Goal: Task Accomplishment & Management: Use online tool/utility

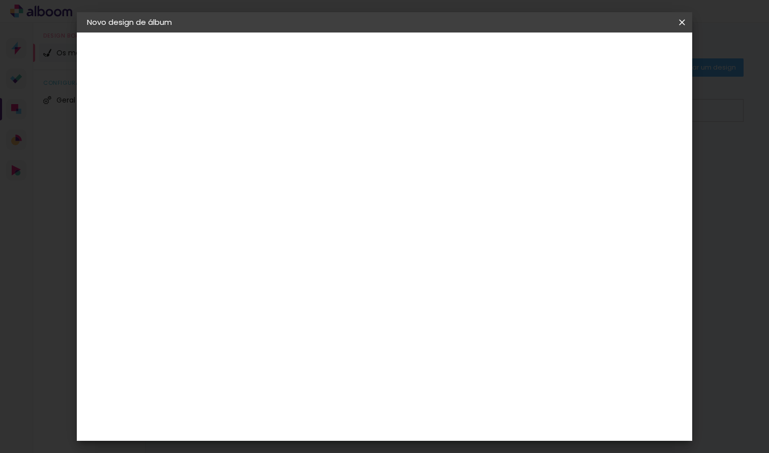
click at [253, 133] on input at bounding box center [253, 137] width 0 height 16
type input "[PERSON_NAME] e [PERSON_NAME]"
type paper-input "[PERSON_NAME] e [PERSON_NAME]"
click at [0, 0] on slot "Avançar" at bounding box center [0, 0] width 0 height 0
click at [393, 208] on div "Sugerir um laboratório" at bounding box center [370, 216] width 45 height 16
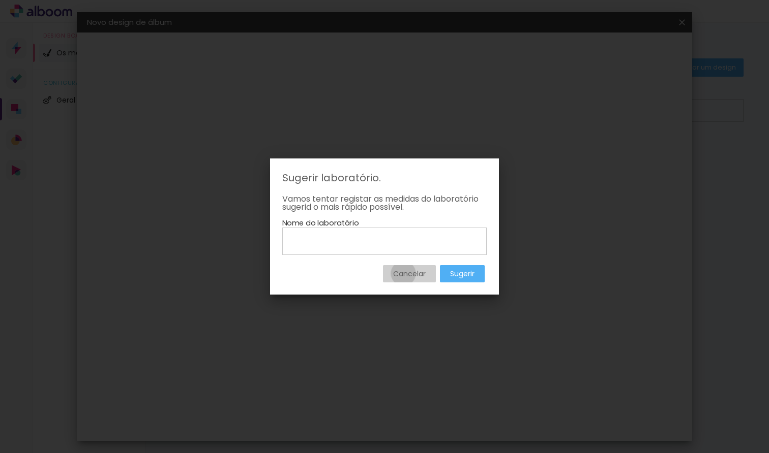
click at [0, 0] on slot "Cancelar" at bounding box center [0, 0] width 0 height 0
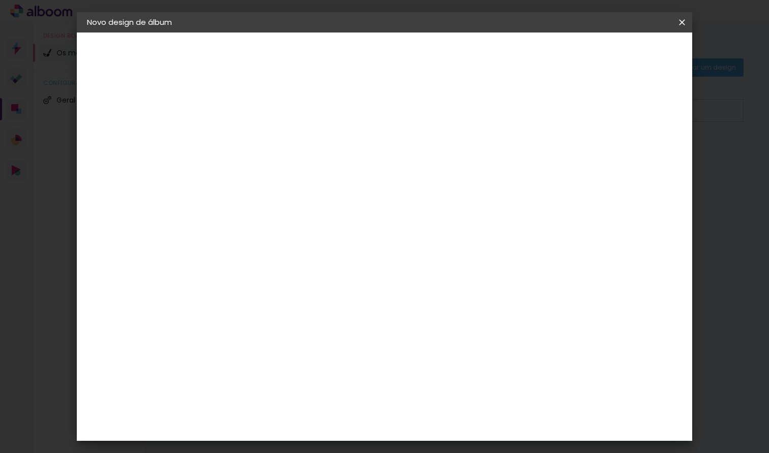
click at [313, 229] on div "DreambooksPro" at bounding box center [280, 230] width 66 height 8
click at [313, 232] on div "DreambooksPro" at bounding box center [280, 230] width 66 height 8
click at [284, 268] on div "Floricolor" at bounding box center [266, 267] width 38 height 8
click at [0, 0] on slot "Avançar" at bounding box center [0, 0] width 0 height 0
click at [293, 169] on input "text" at bounding box center [273, 177] width 40 height 16
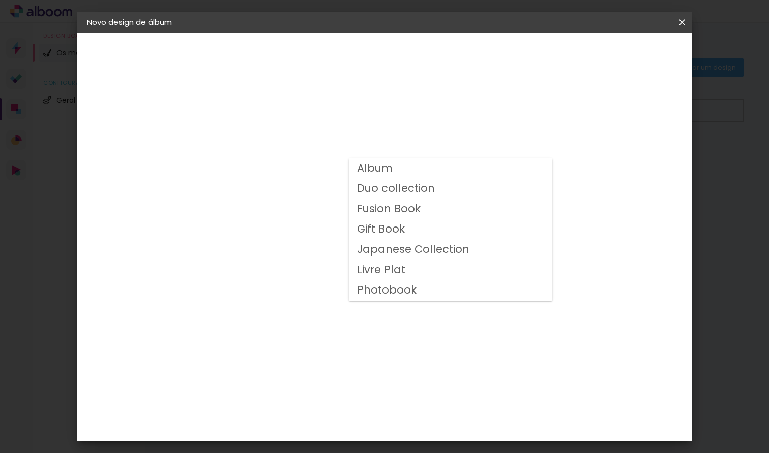
click at [0, 0] on slot "Photobook" at bounding box center [0, 0] width 0 height 0
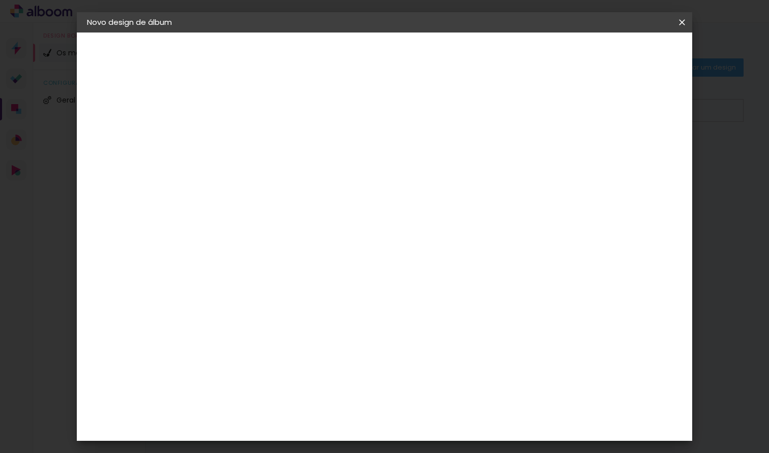
scroll to position [-1, 0]
click at [393, 179] on paper-input-container "Linha Photobook" at bounding box center [322, 168] width 144 height 26
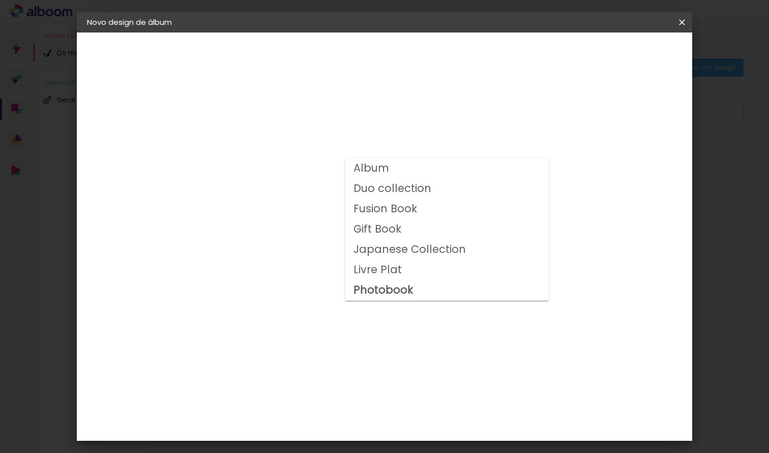
scroll to position [0, 0]
click at [0, 0] on slot "Duo collection" at bounding box center [0, 0] width 0 height 0
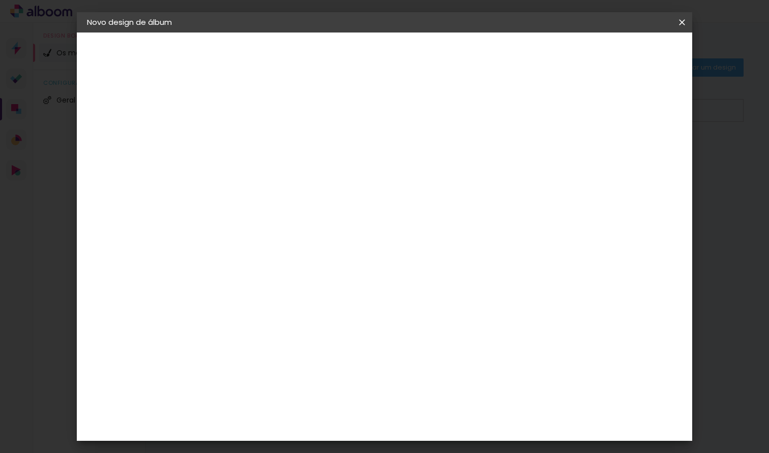
click at [378, 172] on input "Duo collection" at bounding box center [315, 167] width 125 height 16
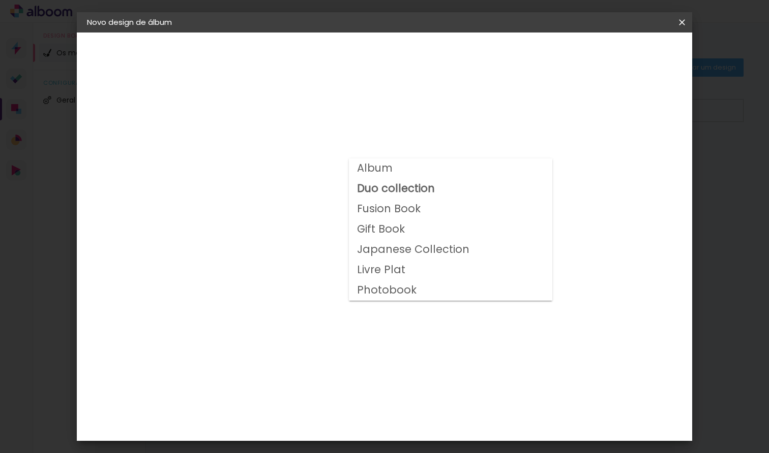
drag, startPoint x: 424, startPoint y: 211, endPoint x: 422, endPoint y: 217, distance: 5.3
click at [423, 216] on paper-item "Fusion Book" at bounding box center [450, 209] width 203 height 20
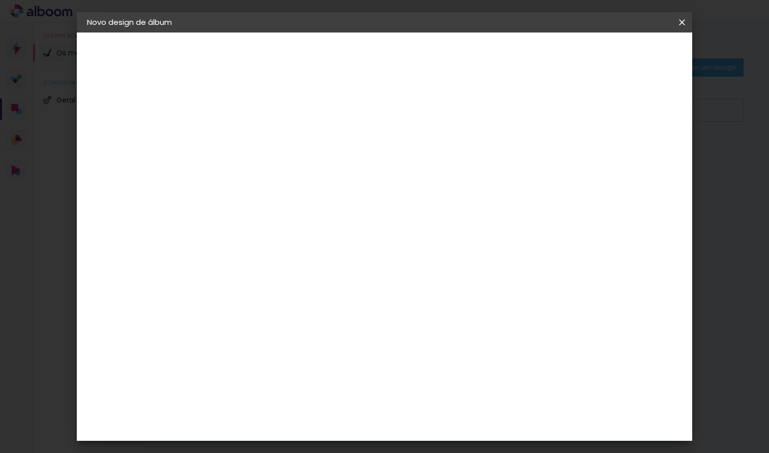
click at [390, 175] on div at bounding box center [321, 175] width 137 height 1
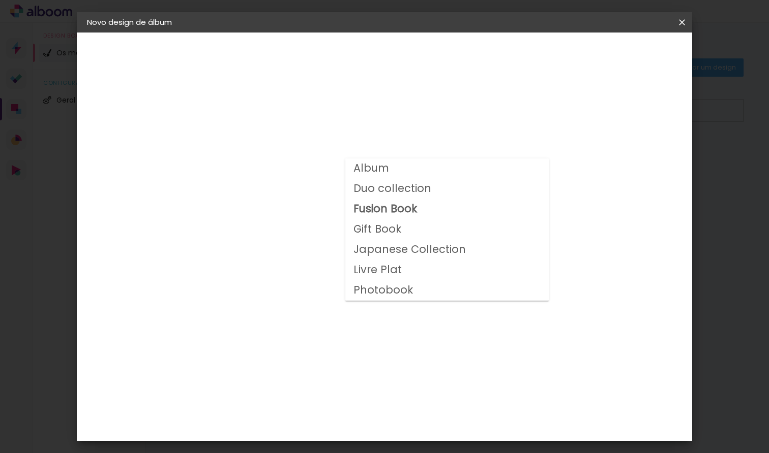
click at [416, 232] on paper-item "Gift Book" at bounding box center [446, 230] width 203 height 20
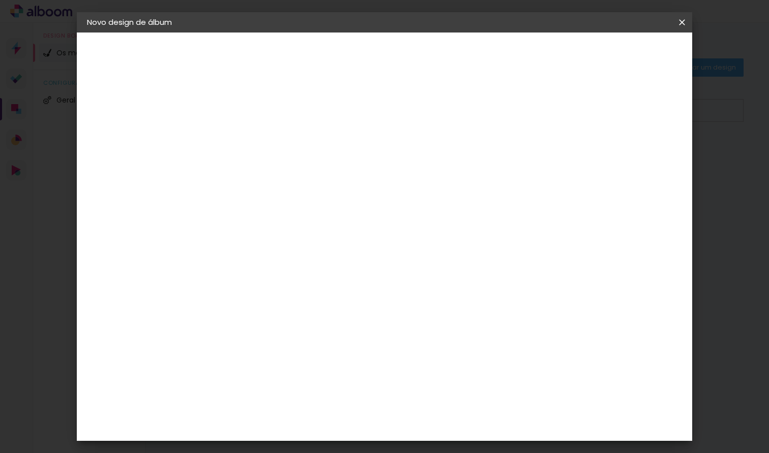
click at [393, 176] on paper-input-container "Linha Gift Book" at bounding box center [322, 168] width 144 height 26
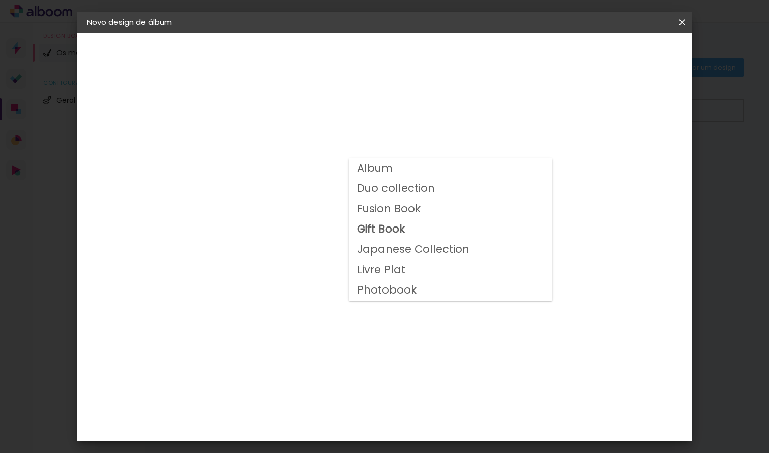
click at [442, 189] on paper-item "Duo collection" at bounding box center [450, 189] width 203 height 20
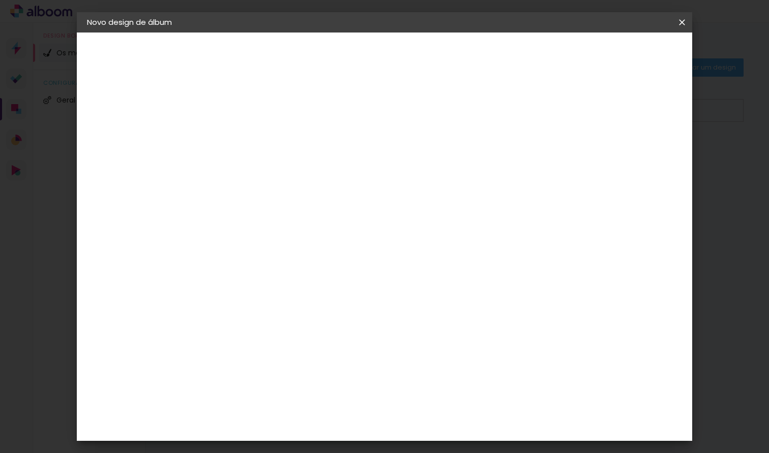
click at [419, 54] on div "Voltar Avançar" at bounding box center [368, 53] width 101 height 17
click at [322, 215] on div "Horizontal" at bounding box center [297, 210] width 47 height 22
click at [322, 212] on div "Horizontal" at bounding box center [297, 210] width 47 height 22
drag, startPoint x: 393, startPoint y: 366, endPoint x: 397, endPoint y: 358, distance: 8.6
click at [322, 384] on div "Modelo" at bounding box center [297, 391] width 47 height 14
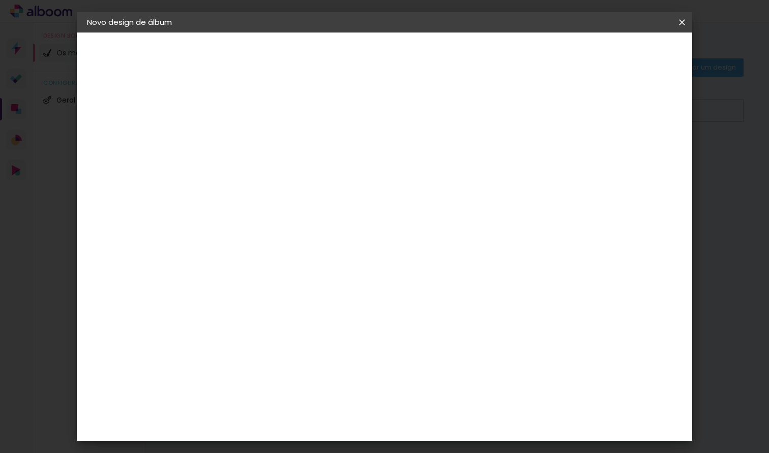
click at [378, 160] on input "Duo collection" at bounding box center [315, 167] width 125 height 16
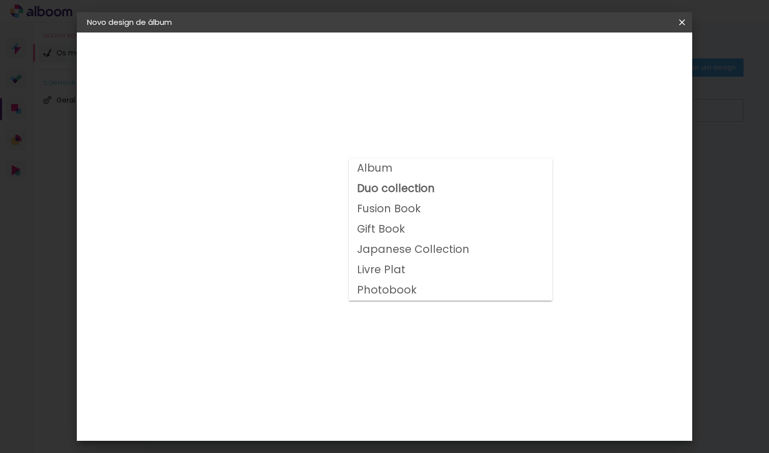
click at [0, 0] on slot "Fusion Book" at bounding box center [0, 0] width 0 height 0
type input "Fusion Book"
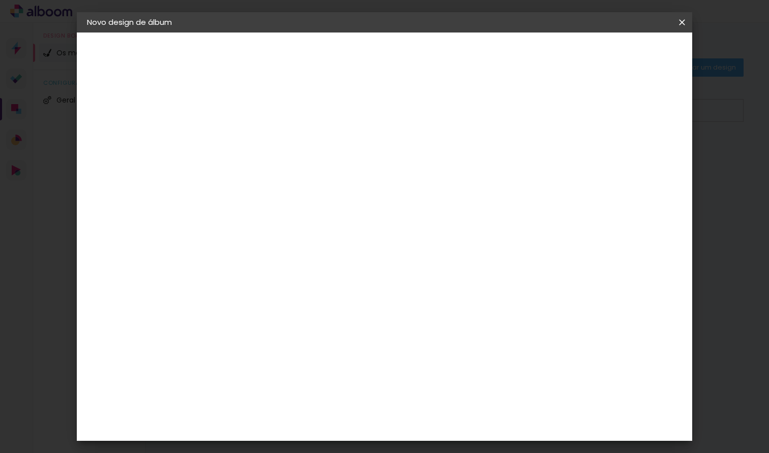
scroll to position [126, 0]
click at [359, 348] on div "Fechado" at bounding box center [341, 355] width 38 height 14
click at [322, 383] on span "21 × 28" at bounding box center [297, 396] width 47 height 27
click at [322, 410] on span "25 × 30" at bounding box center [297, 420] width 47 height 21
drag, startPoint x: 403, startPoint y: 337, endPoint x: 404, endPoint y: 343, distance: 5.6
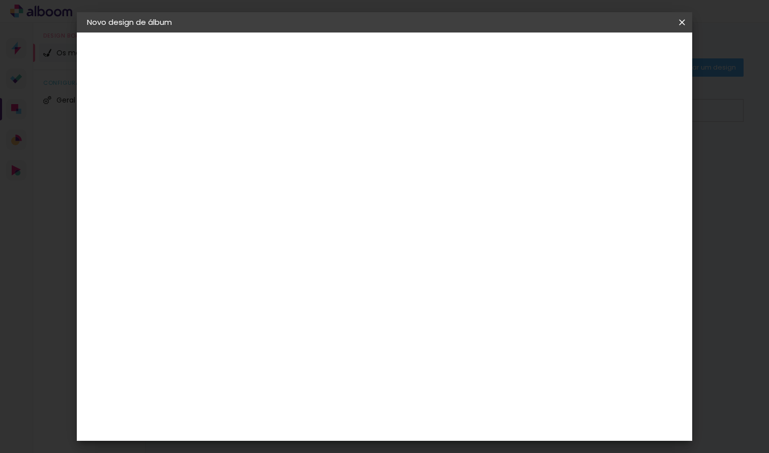
click at [322, 383] on span "21 × 28" at bounding box center [297, 396] width 47 height 27
click at [322, 362] on span "17.5 × 24.5" at bounding box center [297, 372] width 47 height 21
click at [0, 0] on slot "Avançar" at bounding box center [0, 0] width 0 height 0
click at [384, 262] on div at bounding box center [337, 239] width 128 height 83
drag, startPoint x: 373, startPoint y: 303, endPoint x: 369, endPoint y: 271, distance: 32.7
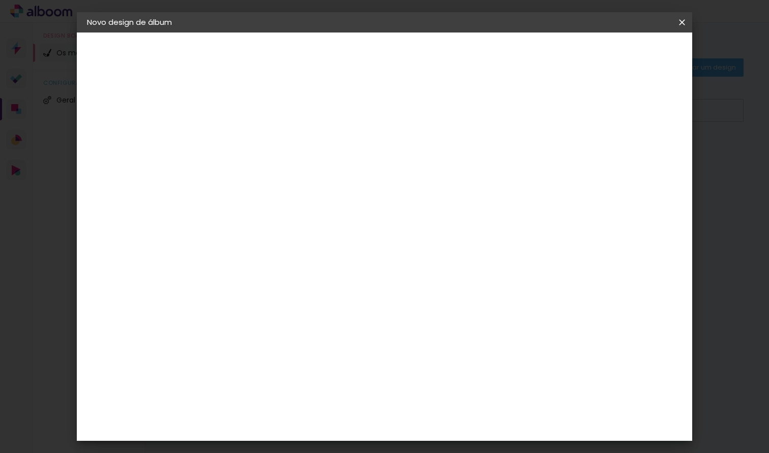
click at [373, 302] on div at bounding box center [337, 325] width 128 height 84
drag, startPoint x: 366, startPoint y: 247, endPoint x: 360, endPoint y: 304, distance: 57.3
click at [0, 0] on slot at bounding box center [0, 0] width 0 height 0
drag, startPoint x: 276, startPoint y: 289, endPoint x: 305, endPoint y: 285, distance: 29.3
click at [305, 203] on div "17.5 cm Largura da página 24.5 cm Altura 35 cm Largura da folha (2 páginas) 2 m…" at bounding box center [407, 161] width 367 height 81
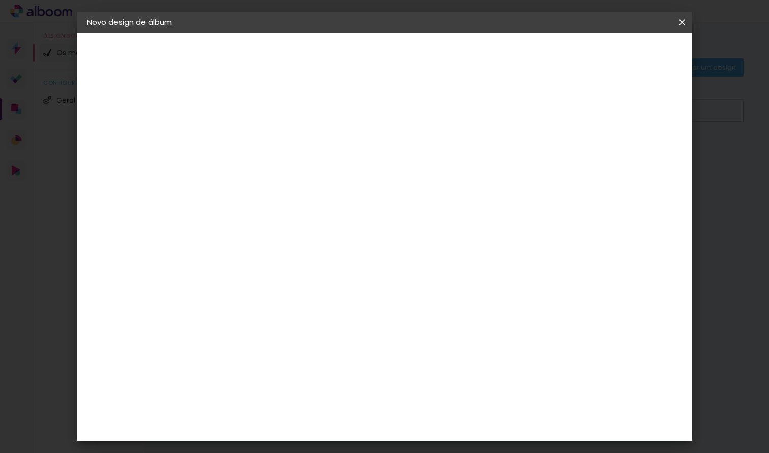
drag, startPoint x: 327, startPoint y: 267, endPoint x: 326, endPoint y: 260, distance: 7.2
click at [325, 269] on div at bounding box center [337, 239] width 128 height 83
drag, startPoint x: 406, startPoint y: 143, endPoint x: 406, endPoint y: 138, distance: 5.1
click at [406, 143] on div "17.5 cm" at bounding box center [374, 151] width 143 height 25
click at [518, 109] on div at bounding box center [513, 109] width 9 height 9
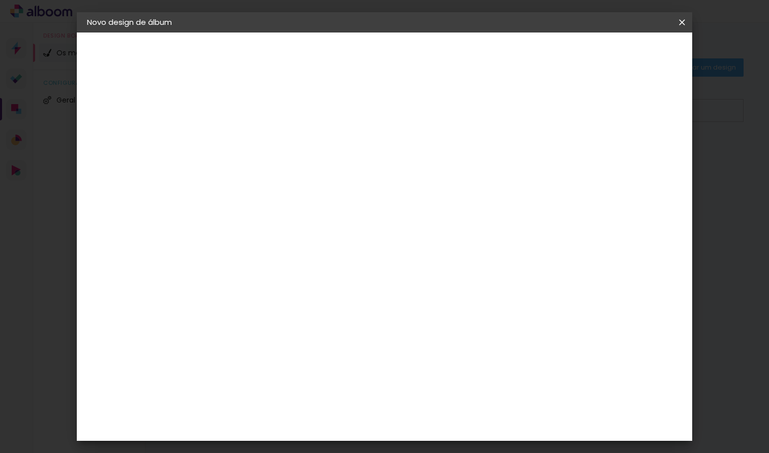
type paper-checkbox "on"
click at [518, 111] on div at bounding box center [513, 109] width 9 height 9
click at [581, 55] on span "Iniciar design" at bounding box center [558, 53] width 46 height 7
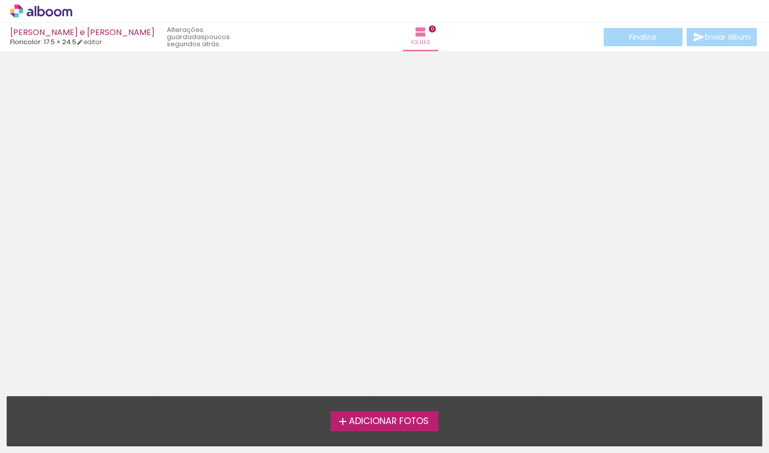
click at [388, 420] on span "Adicionar Fotos" at bounding box center [389, 421] width 80 height 9
click at [0, 0] on input "file" at bounding box center [0, 0] width 0 height 0
click at [405, 421] on span "Adicionar Fotos" at bounding box center [389, 421] width 80 height 9
click at [0, 0] on input "file" at bounding box center [0, 0] width 0 height 0
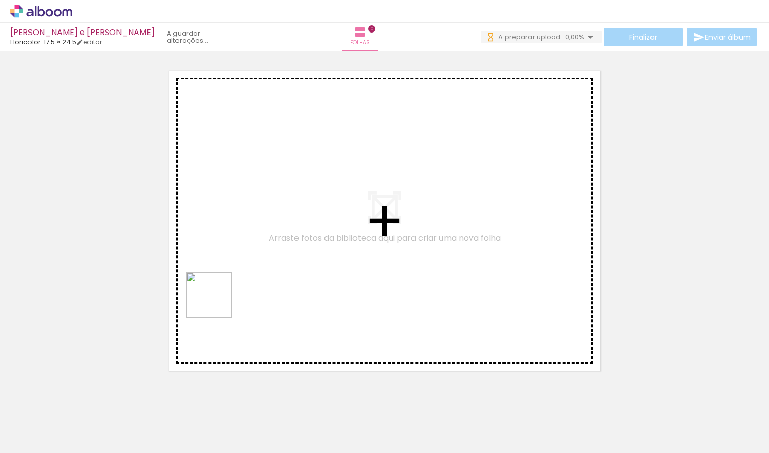
drag, startPoint x: 168, startPoint y: 427, endPoint x: 232, endPoint y: 249, distance: 189.6
click at [232, 249] on quentale-workspace at bounding box center [384, 226] width 769 height 453
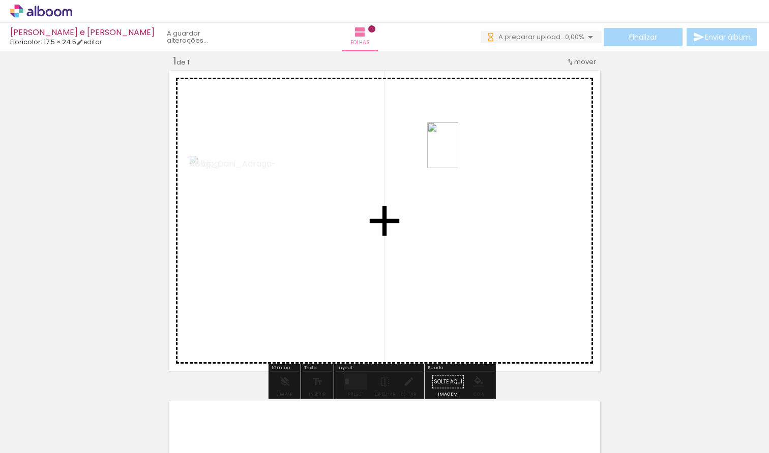
drag, startPoint x: 217, startPoint y: 434, endPoint x: 498, endPoint y: 130, distance: 413.6
click at [498, 130] on quentale-workspace at bounding box center [384, 226] width 769 height 453
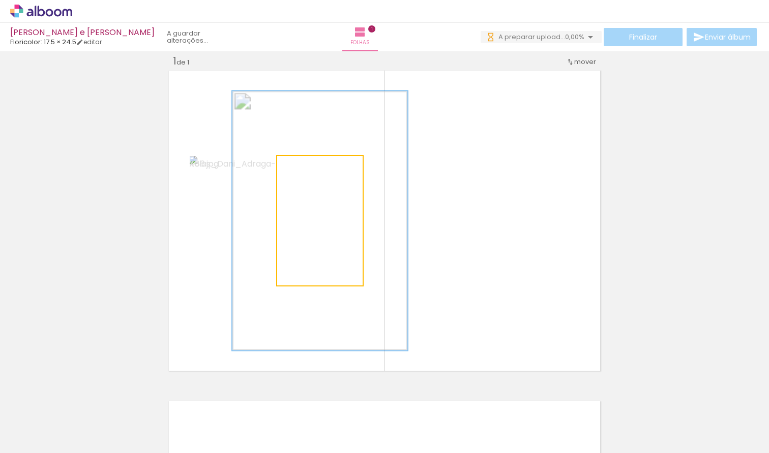
drag, startPoint x: 297, startPoint y: 169, endPoint x: 335, endPoint y: 163, distance: 39.0
click at [336, 160] on div at bounding box center [336, 167] width 16 height 16
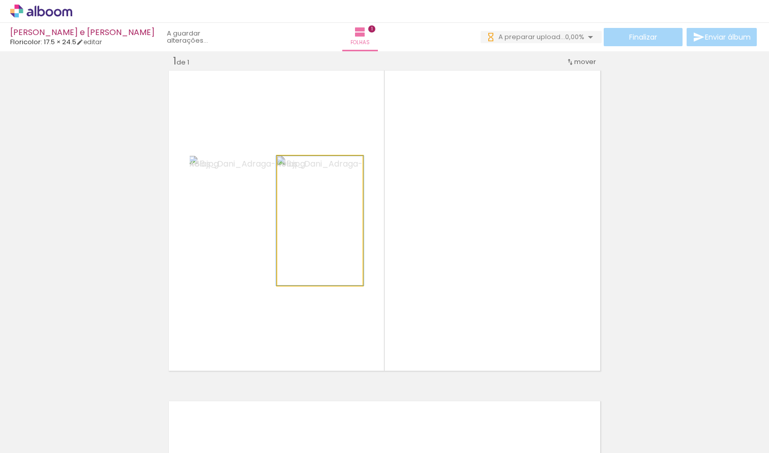
drag, startPoint x: 337, startPoint y: 167, endPoint x: 298, endPoint y: 175, distance: 40.0
type paper-slider "100"
click at [297, 159] on div "P&B Largura Cor" at bounding box center [322, 159] width 85 height 0
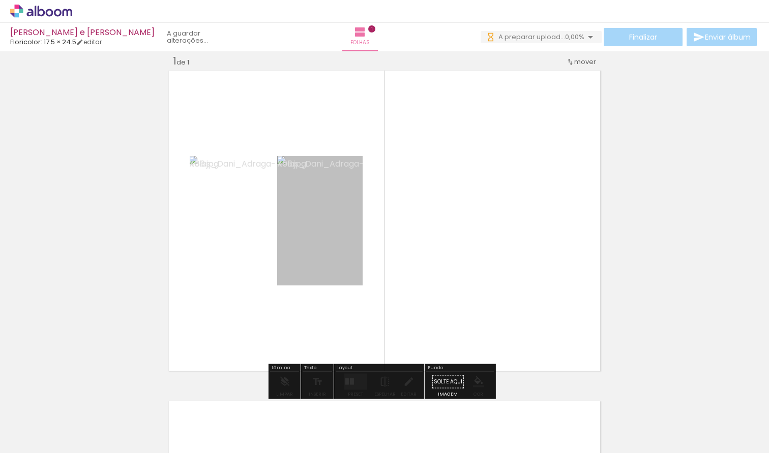
drag, startPoint x: 312, startPoint y: 226, endPoint x: 325, endPoint y: 213, distance: 18.0
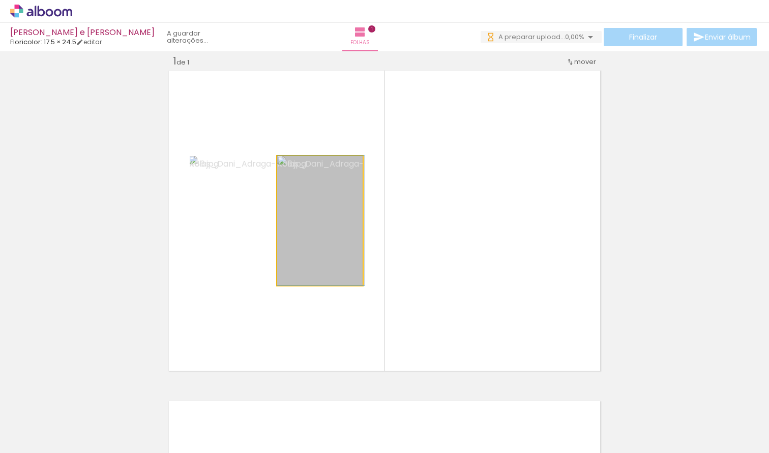
drag, startPoint x: 330, startPoint y: 241, endPoint x: 339, endPoint y: 215, distance: 27.5
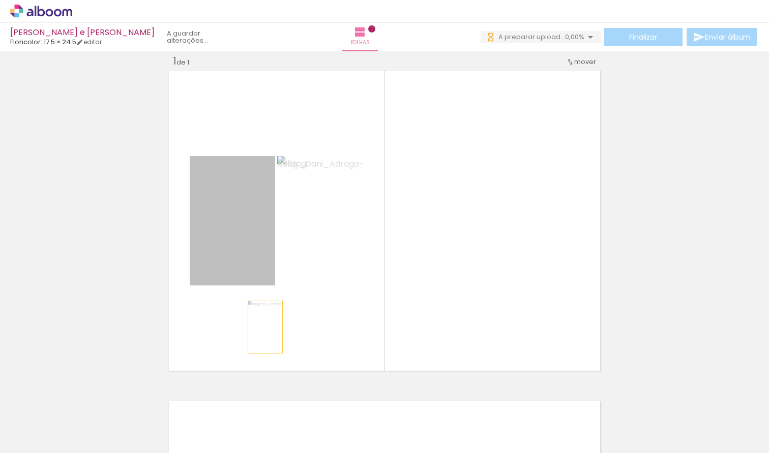
drag, startPoint x: 248, startPoint y: 263, endPoint x: 261, endPoint y: 327, distance: 65.5
click at [261, 327] on quentale-layouter at bounding box center [384, 220] width 436 height 305
drag, startPoint x: 258, startPoint y: 254, endPoint x: 301, endPoint y: 317, distance: 76.4
click at [301, 317] on quentale-layouter at bounding box center [384, 220] width 436 height 305
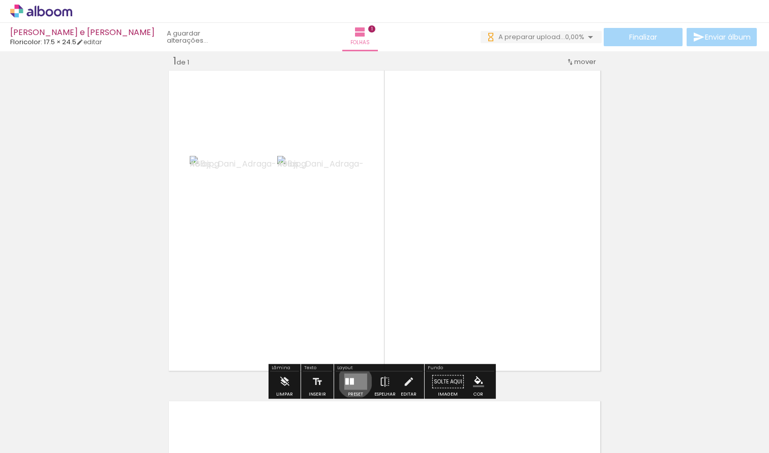
click at [352, 382] on quentale-layouter at bounding box center [355, 382] width 23 height 16
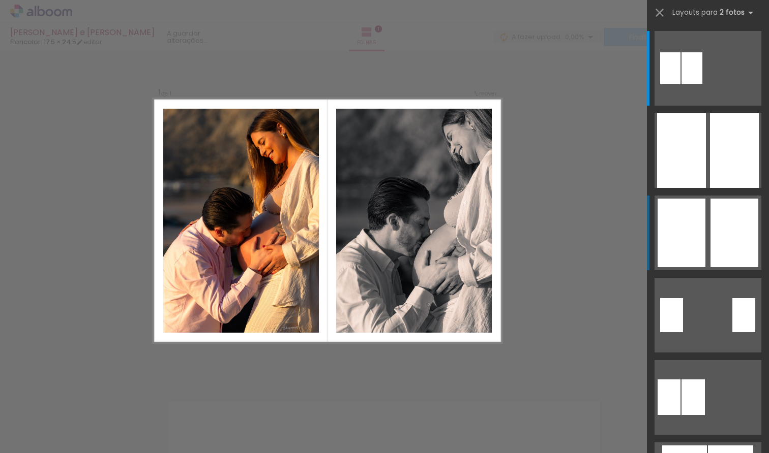
click at [687, 247] on div at bounding box center [681, 233] width 48 height 69
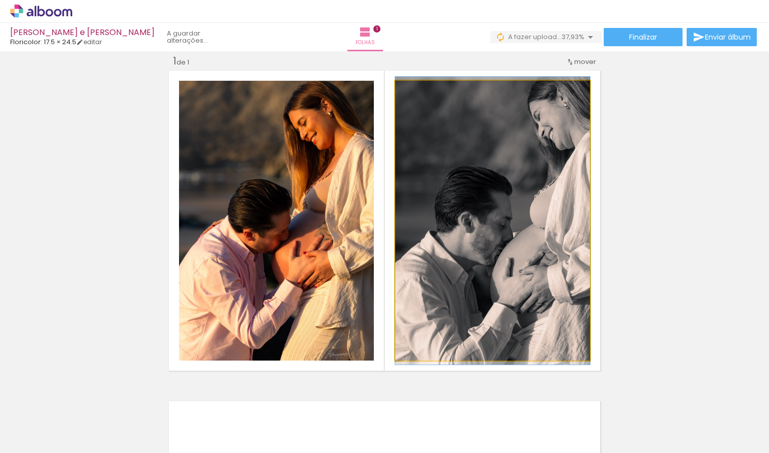
drag, startPoint x: 417, startPoint y: 93, endPoint x: 411, endPoint y: 100, distance: 9.1
click at [409, 101] on quentale-photo at bounding box center [492, 221] width 195 height 280
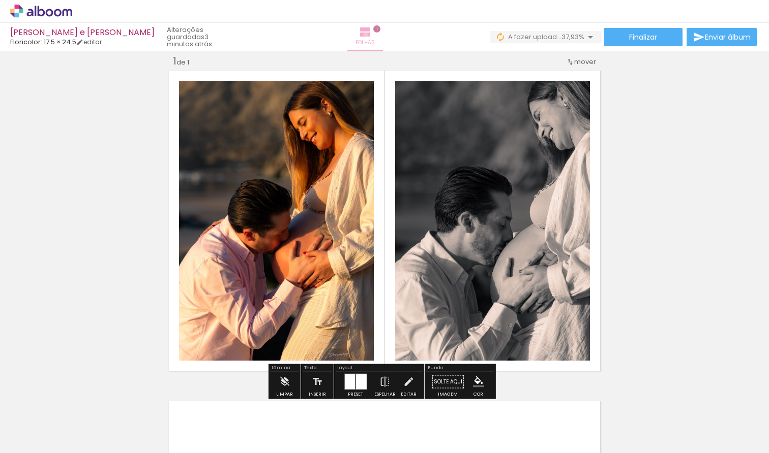
click at [369, 36] on iron-icon at bounding box center [365, 32] width 12 height 12
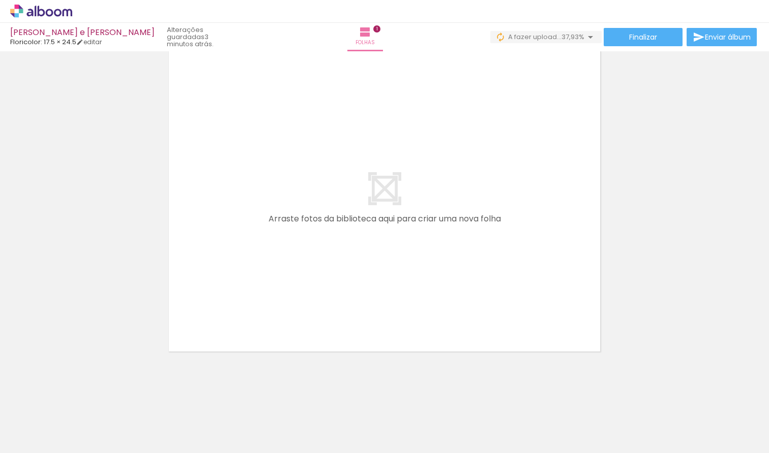
scroll to position [0, 418]
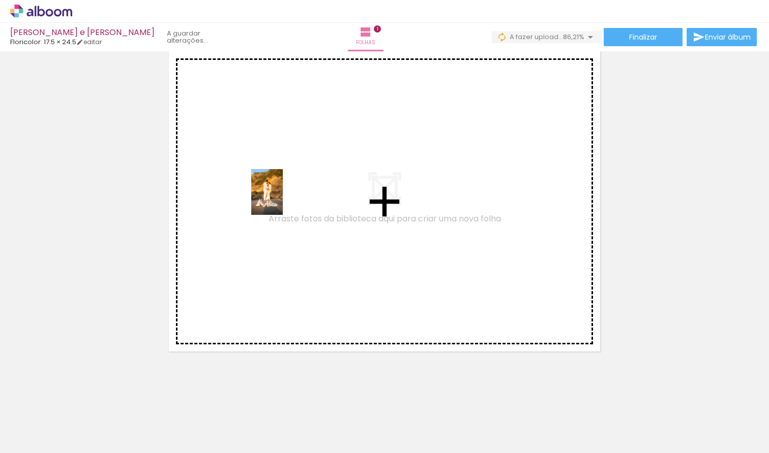
drag, startPoint x: 368, startPoint y: 432, endPoint x: 281, endPoint y: 198, distance: 249.5
click at [281, 198] on quentale-workspace at bounding box center [384, 226] width 769 height 453
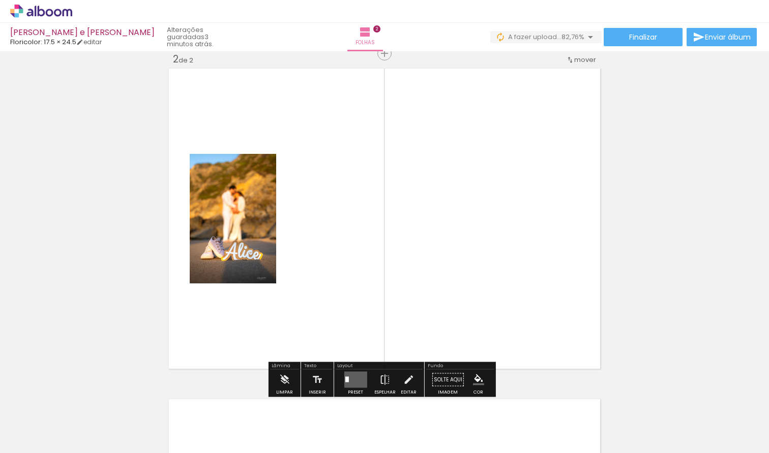
scroll to position [344, 0]
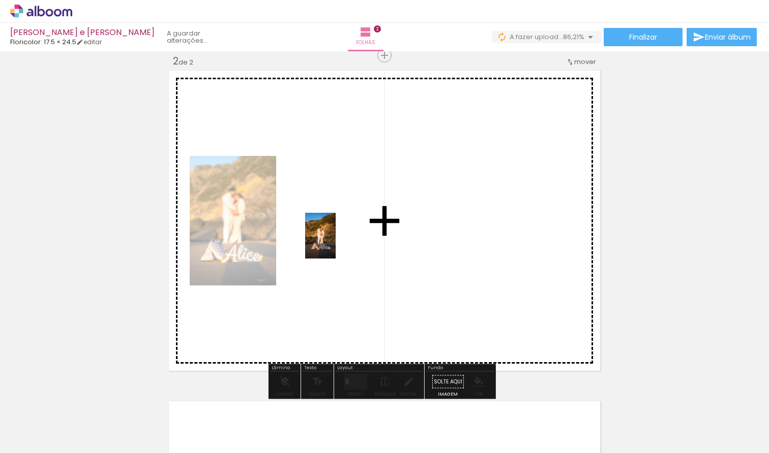
drag, startPoint x: 411, startPoint y: 397, endPoint x: 335, endPoint y: 220, distance: 192.6
click at [335, 220] on quentale-workspace at bounding box center [384, 226] width 769 height 453
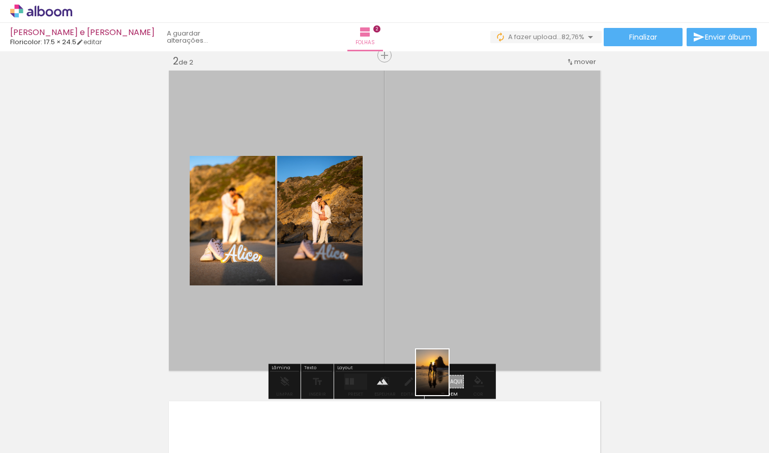
drag, startPoint x: 652, startPoint y: 419, endPoint x: 446, endPoint y: 380, distance: 209.6
click at [446, 380] on quentale-workspace at bounding box center [384, 226] width 769 height 453
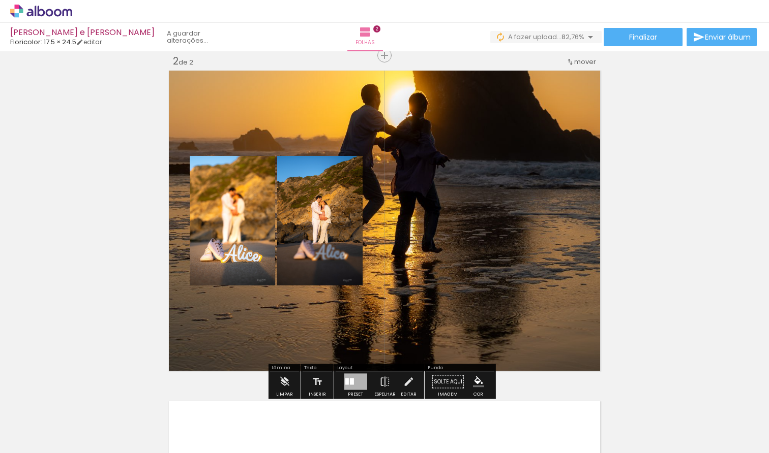
scroll to position [0, 446]
drag, startPoint x: 433, startPoint y: 247, endPoint x: 435, endPoint y: 265, distance: 18.4
click at [435, 265] on quentale-layouter at bounding box center [384, 220] width 436 height 305
click at [425, 251] on quentale-layouter at bounding box center [384, 220] width 436 height 305
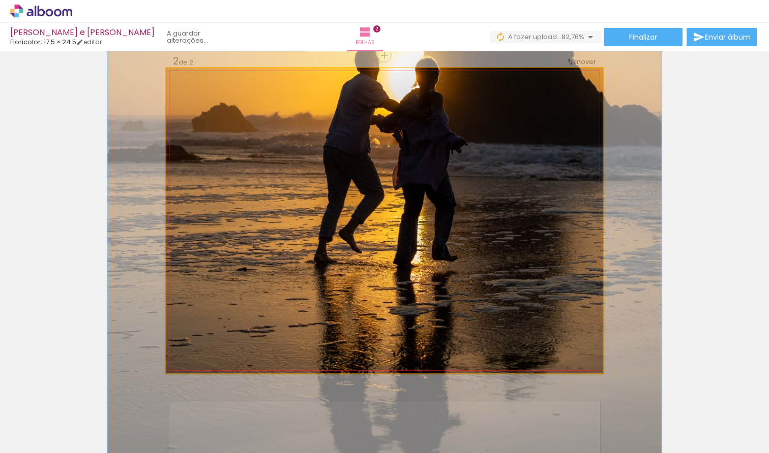
drag, startPoint x: 202, startPoint y: 94, endPoint x: 264, endPoint y: 102, distance: 62.5
click at [211, 93] on div at bounding box center [214, 93] width 9 height 9
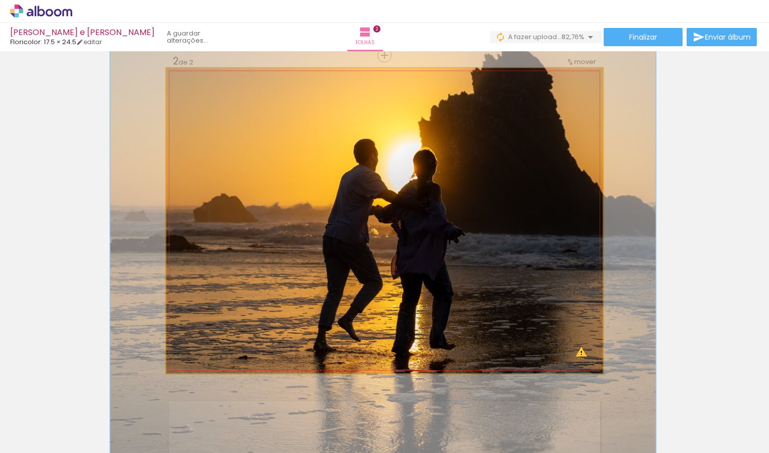
drag, startPoint x: 419, startPoint y: 189, endPoint x: 416, endPoint y: 270, distance: 81.4
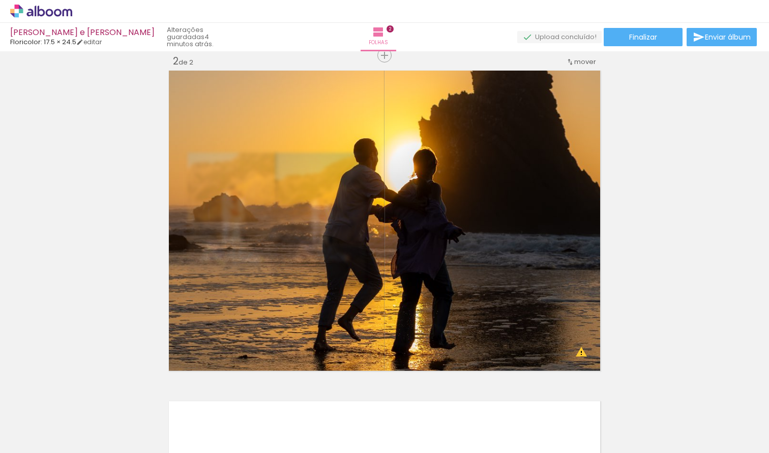
click at [647, 321] on div "Inserir folha 1 de 2 Inserir folha 2 de 2 O Designbox precisa de aumentar a sua…" at bounding box center [384, 207] width 769 height 993
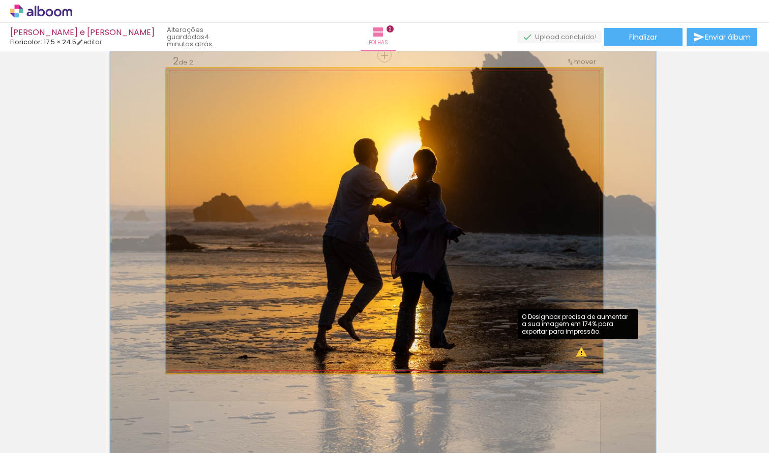
click at [577, 354] on quentale-photo at bounding box center [384, 220] width 436 height 305
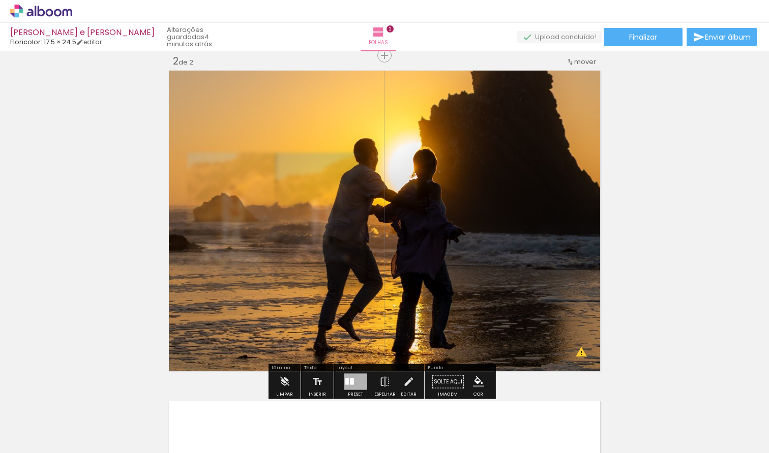
click at [635, 314] on div "Inserir folha 1 de 2 Inserir folha 2 de 2 O Designbox precisa de aumentar a sua…" at bounding box center [384, 207] width 769 height 993
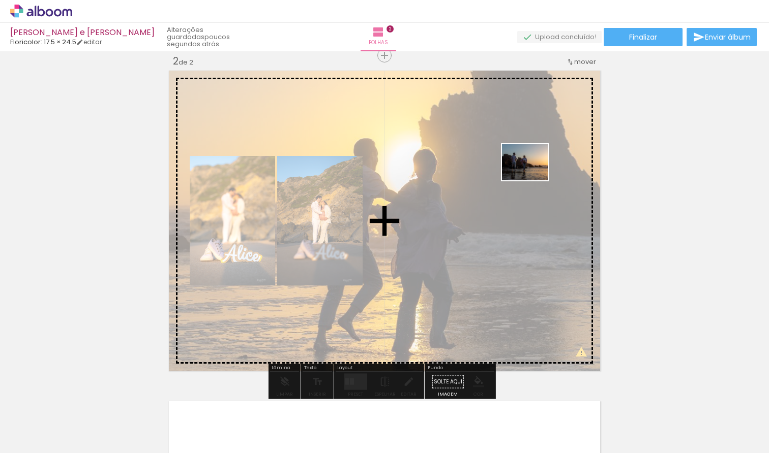
drag, startPoint x: 686, startPoint y: 421, endPoint x: 530, endPoint y: 159, distance: 305.2
click at [530, 159] on quentale-workspace at bounding box center [384, 226] width 769 height 453
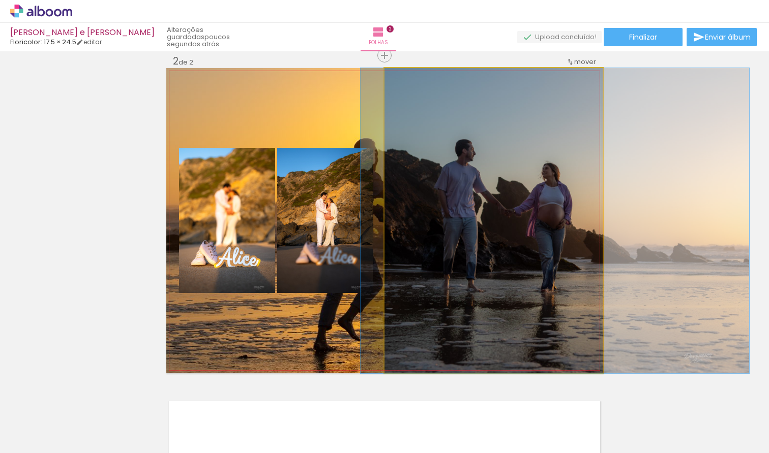
drag, startPoint x: 481, startPoint y: 281, endPoint x: 543, endPoint y: 269, distance: 62.6
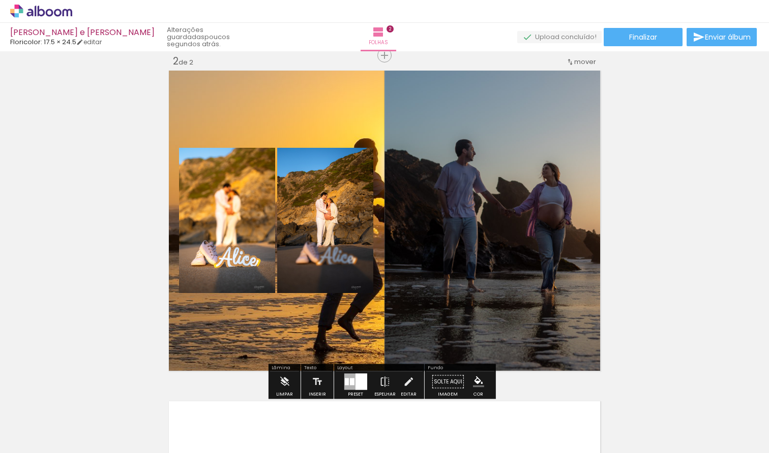
click at [521, 246] on quentale-photo at bounding box center [493, 220] width 218 height 305
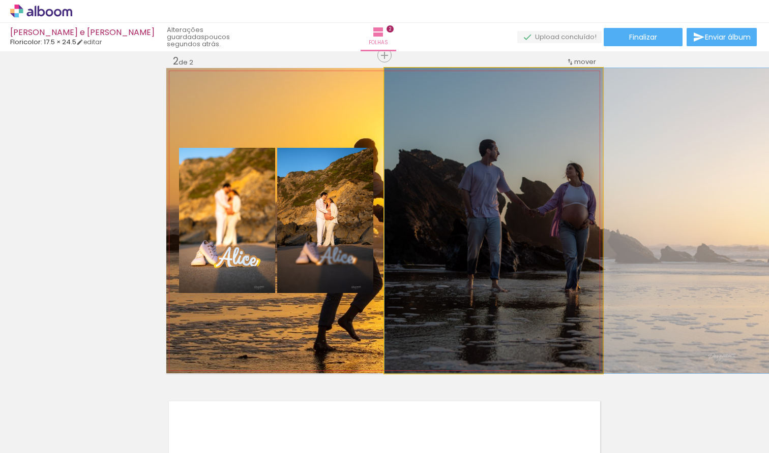
drag, startPoint x: 514, startPoint y: 242, endPoint x: 540, endPoint y: 285, distance: 50.0
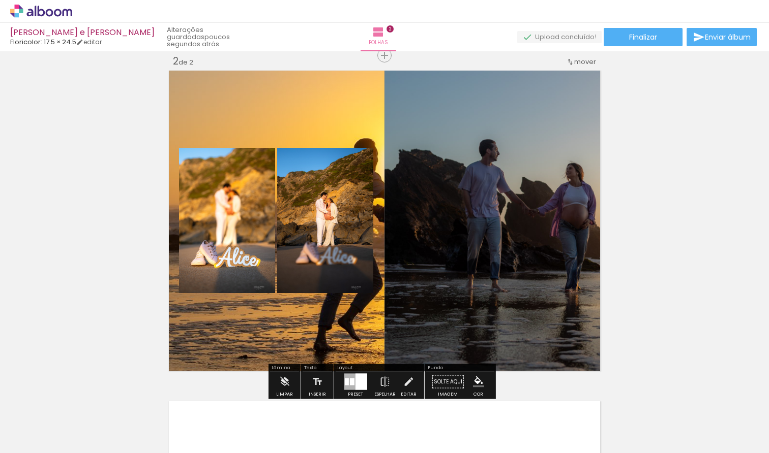
click at [539, 284] on quentale-photo at bounding box center [493, 220] width 218 height 305
click at [529, 278] on quentale-photo at bounding box center [493, 220] width 218 height 305
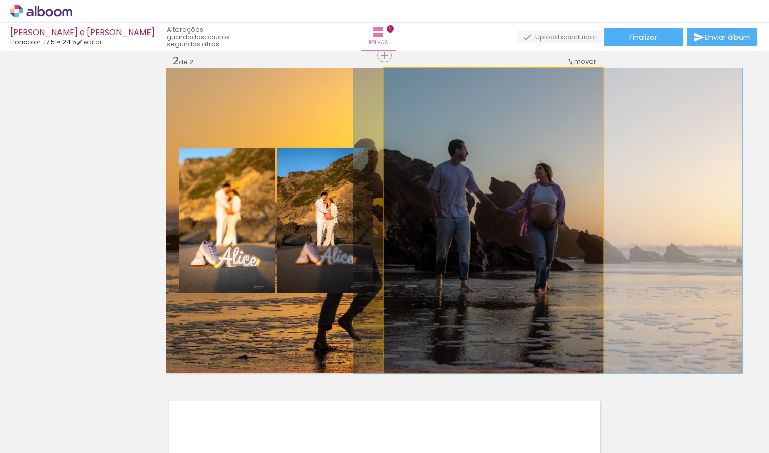
drag, startPoint x: 493, startPoint y: 250, endPoint x: 463, endPoint y: 250, distance: 30.5
click at [530, 213] on quentale-photo at bounding box center [493, 220] width 218 height 305
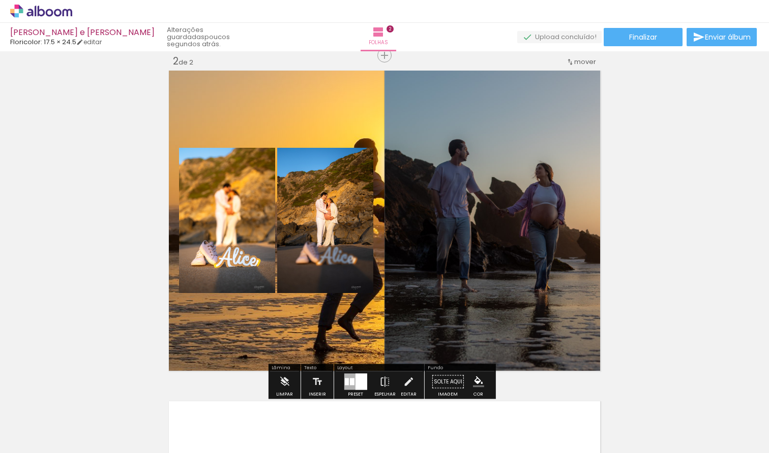
click at [526, 213] on quentale-photo at bounding box center [493, 220] width 218 height 305
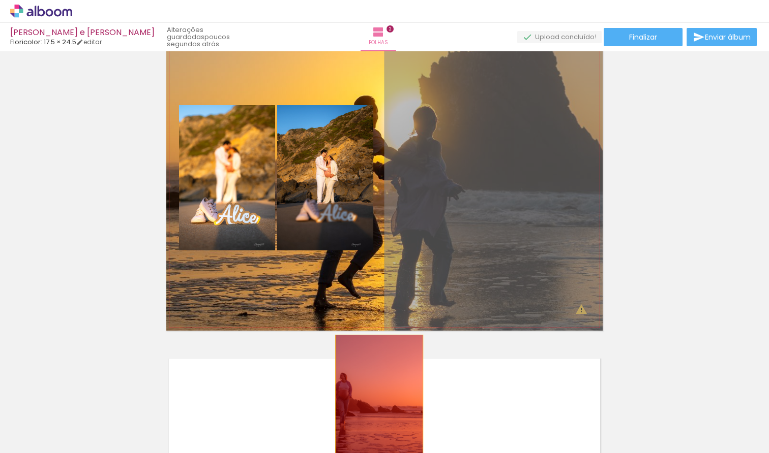
scroll to position [391, 0]
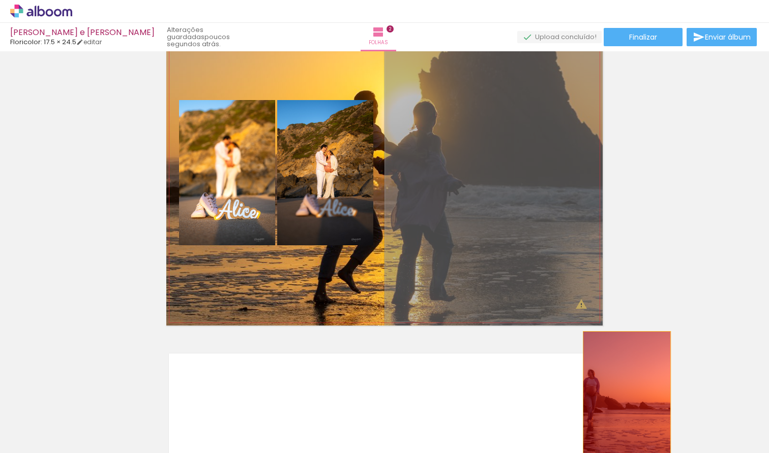
drag, startPoint x: 528, startPoint y: 213, endPoint x: 628, endPoint y: 438, distance: 245.7
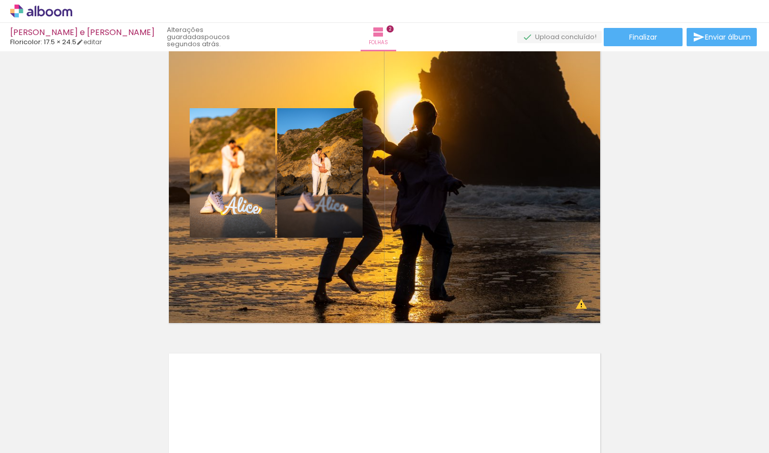
scroll to position [0, 830]
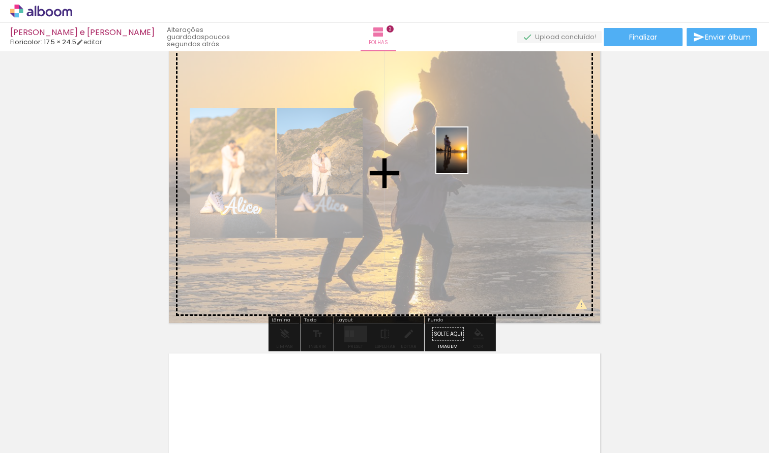
drag, startPoint x: 471, startPoint y: 432, endPoint x: 462, endPoint y: 159, distance: 273.6
click at [464, 159] on quentale-workspace at bounding box center [384, 226] width 769 height 453
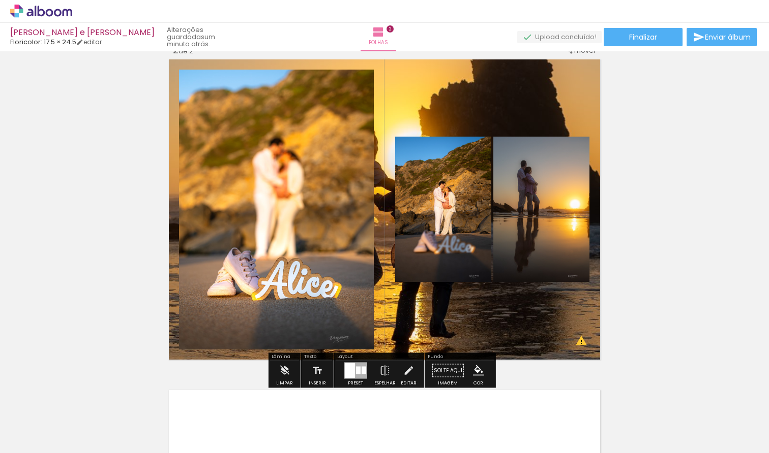
scroll to position [352, 0]
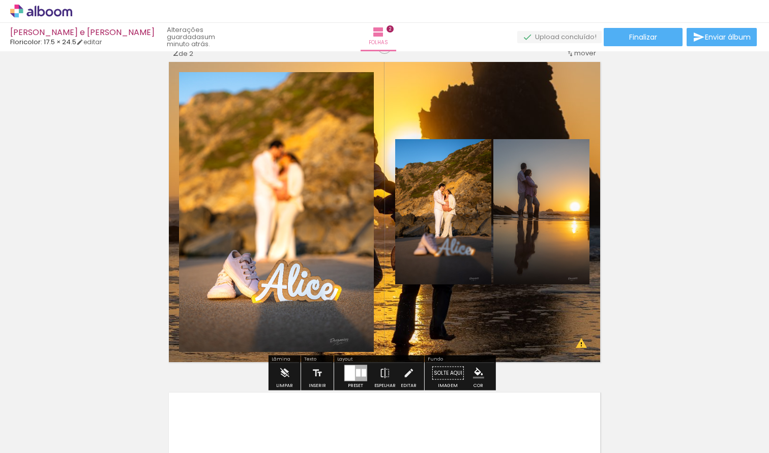
click at [315, 266] on quentale-photo at bounding box center [276, 212] width 195 height 280
click at [0, 0] on slot at bounding box center [0, 0] width 0 height 0
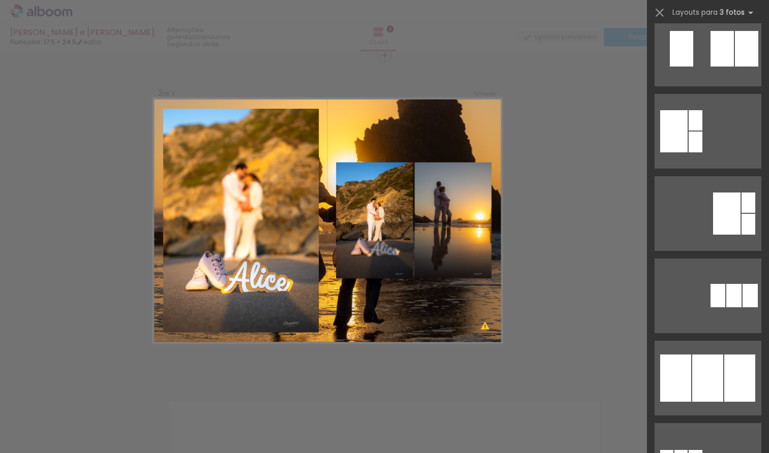
scroll to position [349, 0]
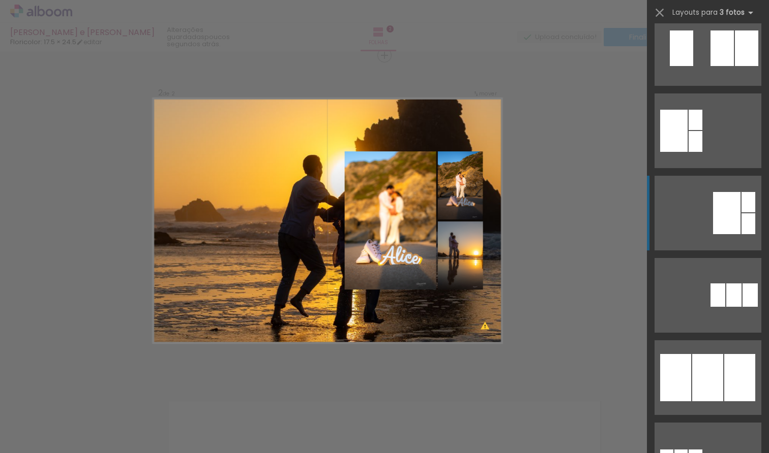
click at [724, 210] on div at bounding box center [726, 213] width 27 height 42
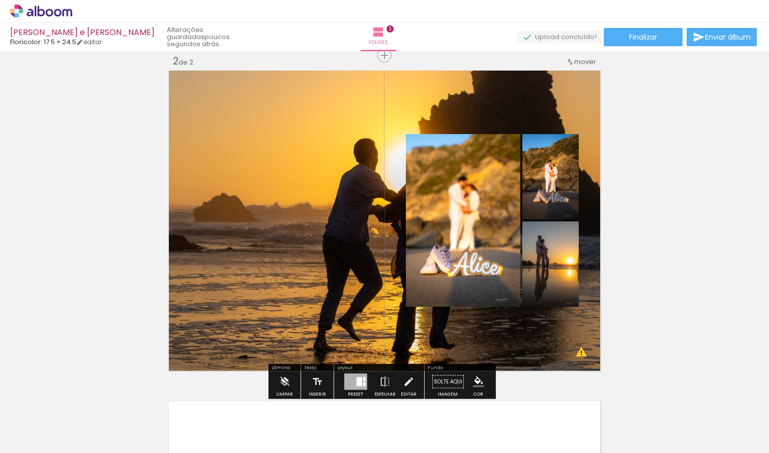
drag, startPoint x: 338, startPoint y: 261, endPoint x: 304, endPoint y: 266, distance: 33.4
click at [304, 268] on quentale-layouter at bounding box center [384, 220] width 436 height 305
click at [325, 253] on quentale-layouter at bounding box center [384, 220] width 436 height 305
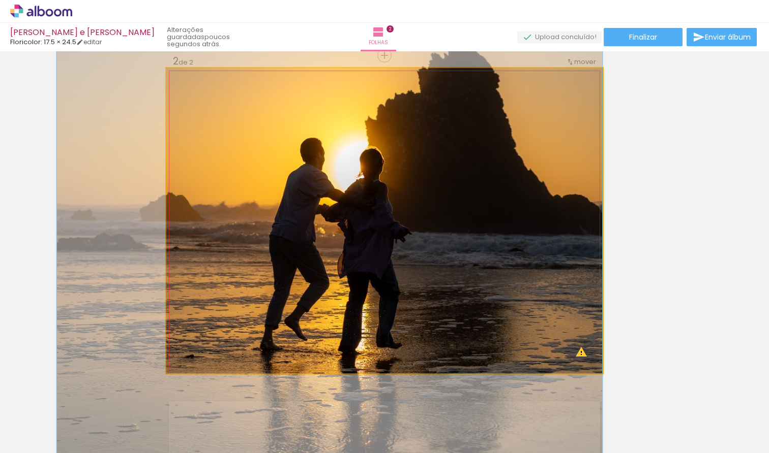
drag, startPoint x: 326, startPoint y: 246, endPoint x: 184, endPoint y: 241, distance: 142.4
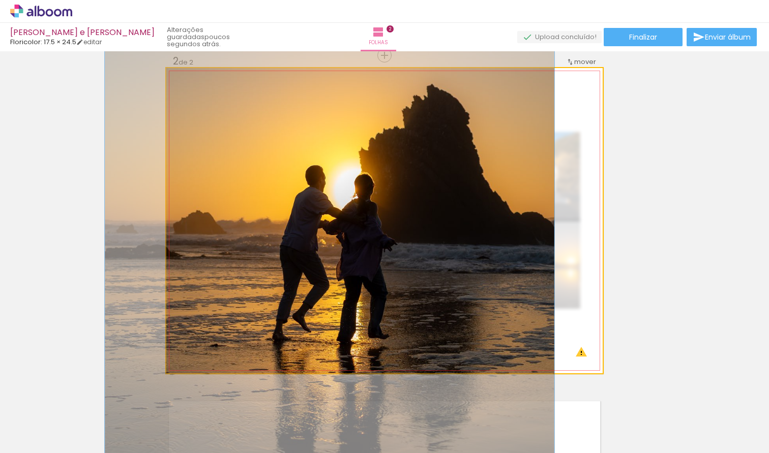
drag, startPoint x: 208, startPoint y: 95, endPoint x: 201, endPoint y: 96, distance: 7.7
click at [202, 96] on div at bounding box center [206, 93] width 9 height 9
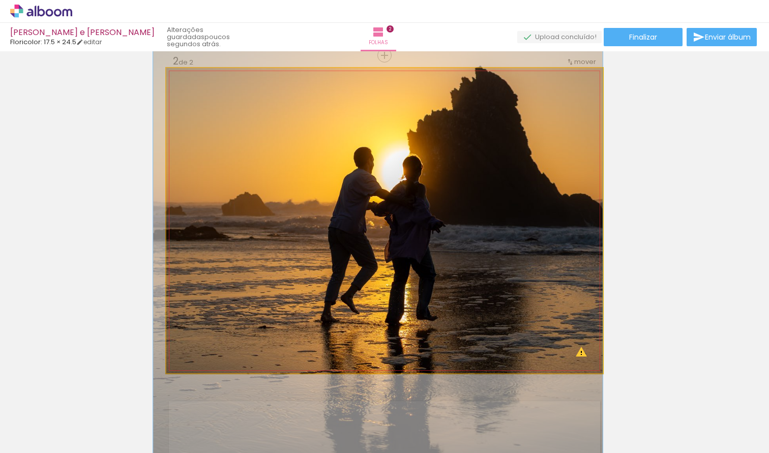
drag, startPoint x: 303, startPoint y: 220, endPoint x: 255, endPoint y: 202, distance: 51.5
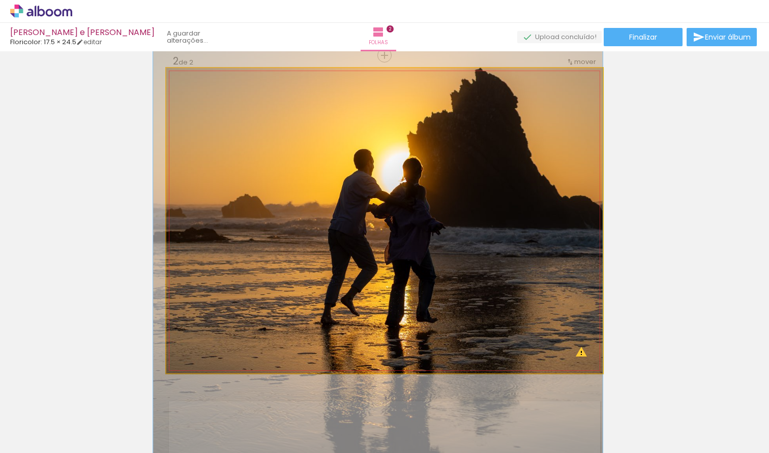
drag, startPoint x: 333, startPoint y: 234, endPoint x: 261, endPoint y: 234, distance: 72.2
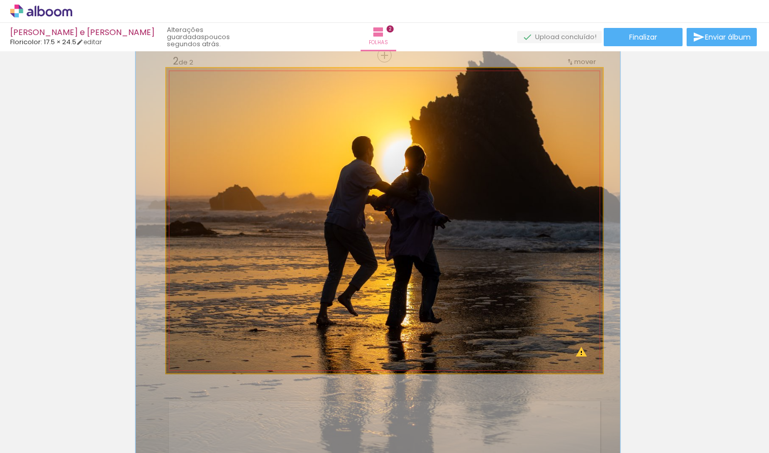
click at [206, 94] on div at bounding box center [209, 93] width 9 height 9
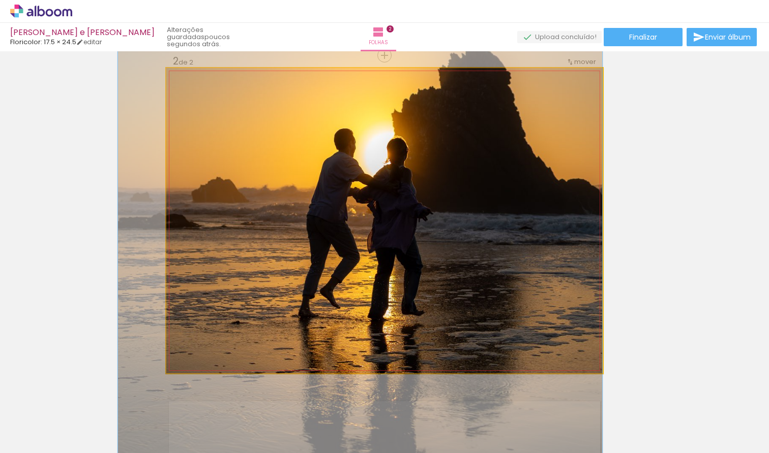
drag, startPoint x: 274, startPoint y: 217, endPoint x: 249, endPoint y: 192, distance: 35.2
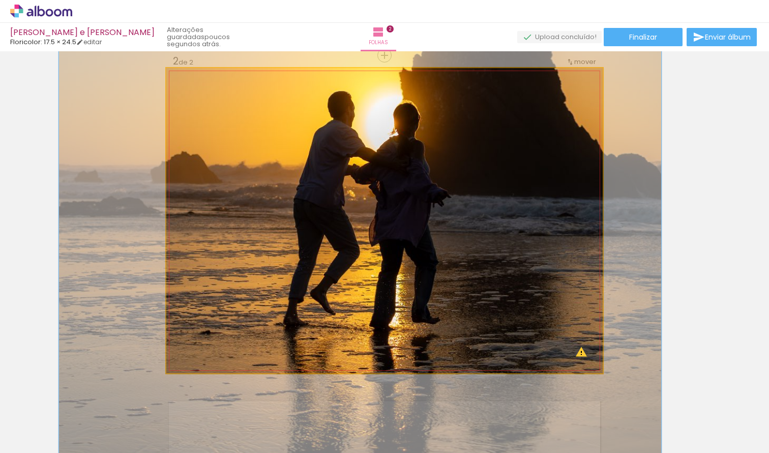
drag, startPoint x: 207, startPoint y: 95, endPoint x: 230, endPoint y: 96, distance: 23.4
type paper-slider "135"
click at [217, 95] on div at bounding box center [220, 93] width 9 height 9
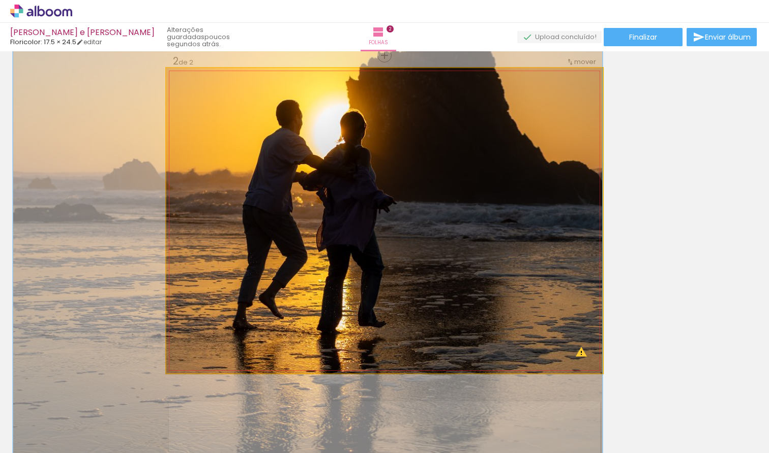
drag, startPoint x: 291, startPoint y: 197, endPoint x: 204, endPoint y: 200, distance: 87.5
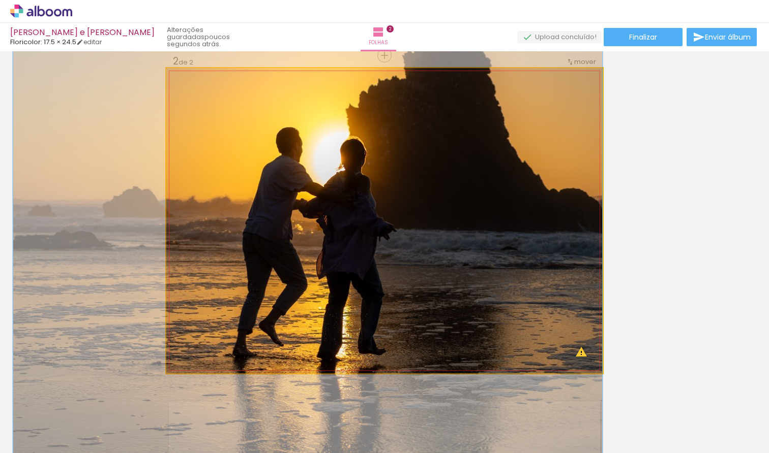
drag, startPoint x: 225, startPoint y: 188, endPoint x: 247, endPoint y: 192, distance: 22.2
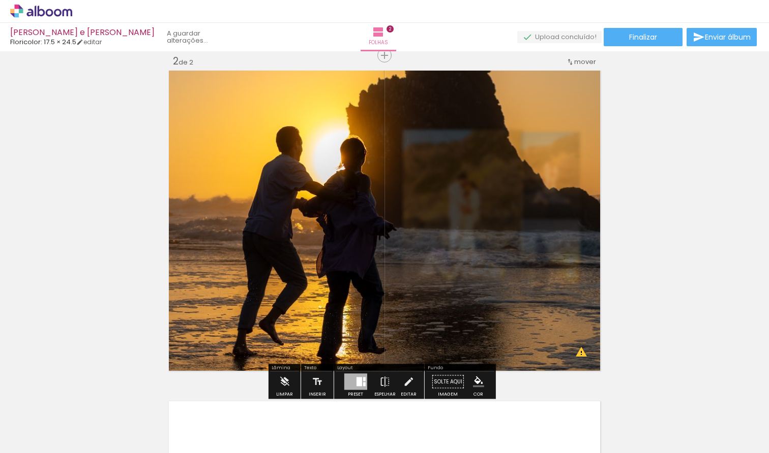
click at [657, 188] on div "Inserir folha 1 de 2 Inserir folha 2 de 2 O Designbox precisa de aumentar a sua…" at bounding box center [384, 207] width 769 height 993
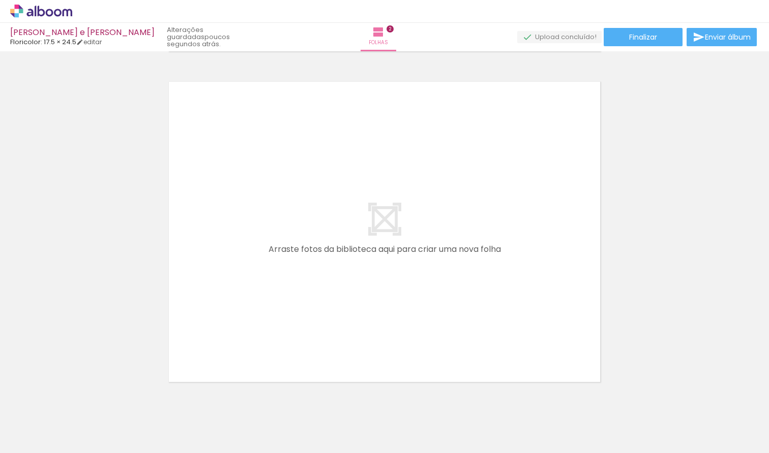
scroll to position [670, 0]
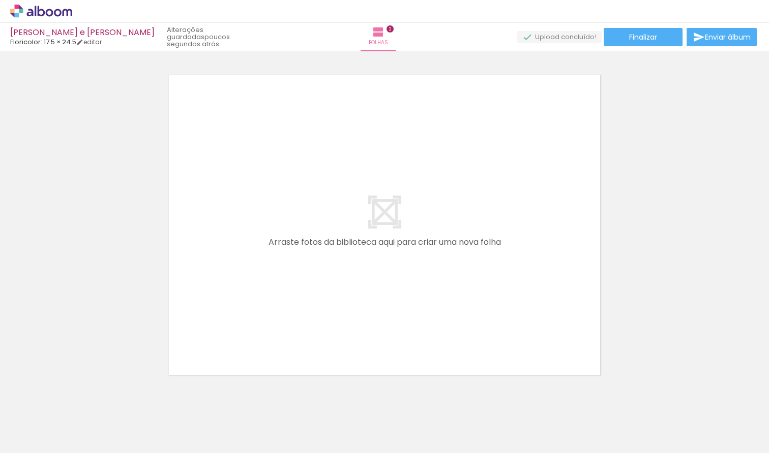
click at [509, 309] on quentale-layouter at bounding box center [384, 224] width 436 height 305
click at [372, 222] on quentale-layouter at bounding box center [384, 224] width 436 height 305
click at [290, 419] on div at bounding box center [284, 419] width 34 height 50
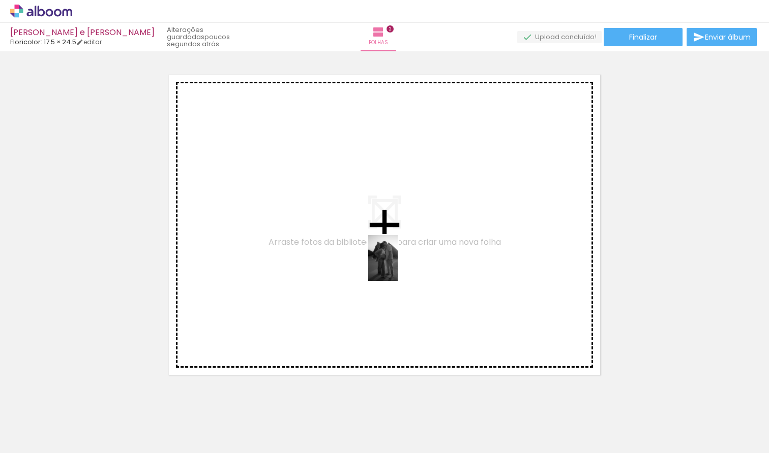
drag, startPoint x: 455, startPoint y: 425, endPoint x: 399, endPoint y: 257, distance: 177.5
click at [399, 257] on quentale-workspace at bounding box center [384, 226] width 769 height 453
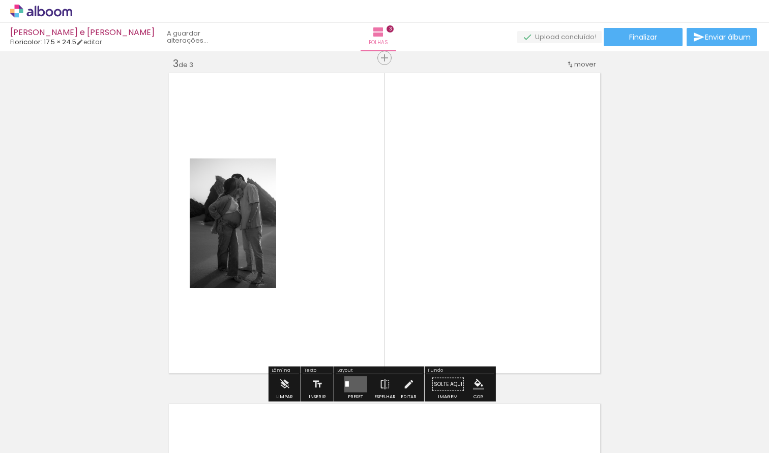
scroll to position [675, 0]
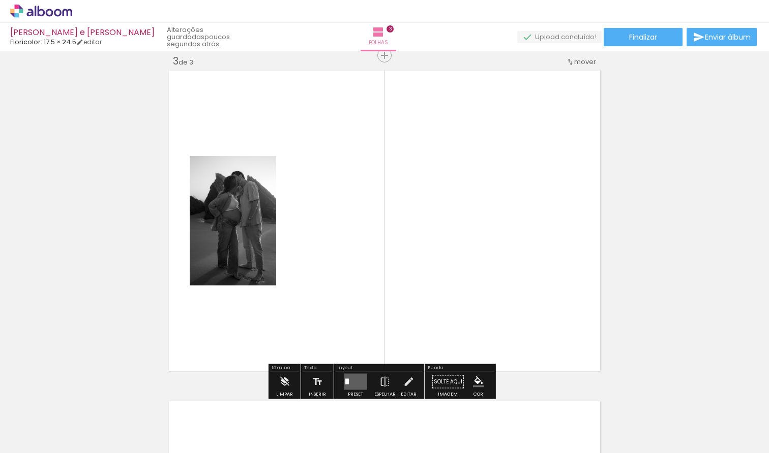
click at [233, 243] on quentale-photo at bounding box center [233, 221] width 86 height 130
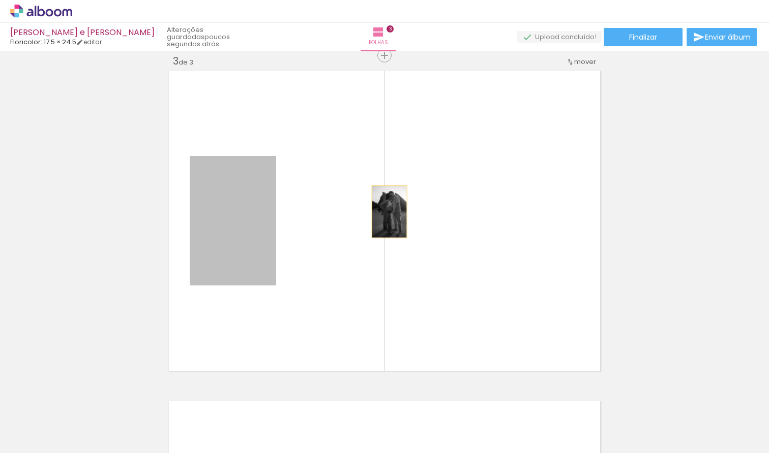
drag, startPoint x: 227, startPoint y: 249, endPoint x: 381, endPoint y: 211, distance: 158.5
click at [383, 212] on quentale-layouter at bounding box center [384, 220] width 436 height 305
drag, startPoint x: 235, startPoint y: 240, endPoint x: 400, endPoint y: 222, distance: 166.2
click at [401, 222] on quentale-layouter at bounding box center [384, 220] width 436 height 305
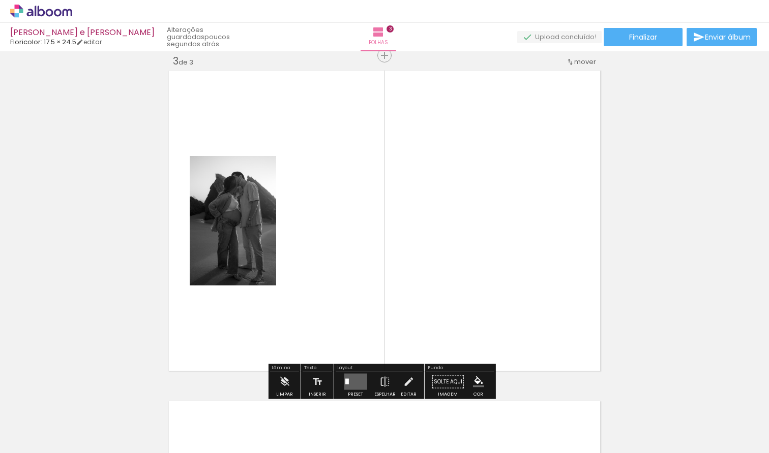
click at [258, 233] on quentale-photo at bounding box center [233, 221] width 86 height 130
click at [352, 383] on quentale-layouter at bounding box center [355, 382] width 23 height 16
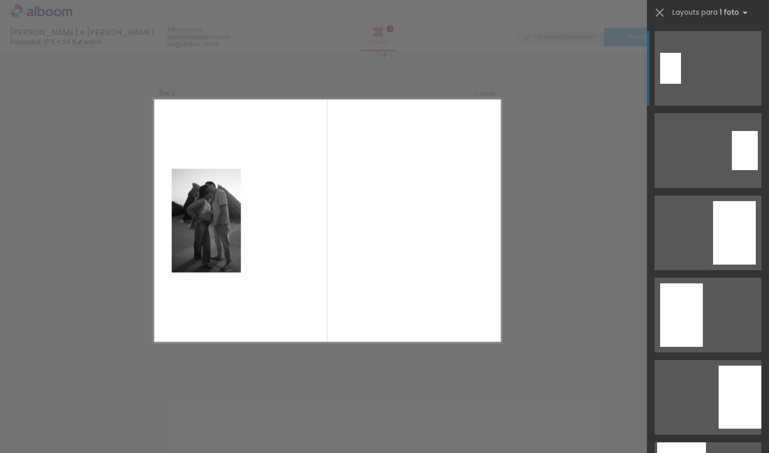
scroll to position [0, 482]
drag, startPoint x: 403, startPoint y: 451, endPoint x: 557, endPoint y: 432, distance: 155.7
click at [83, 432] on iron-horizontal-list at bounding box center [73, 422] width 20 height 64
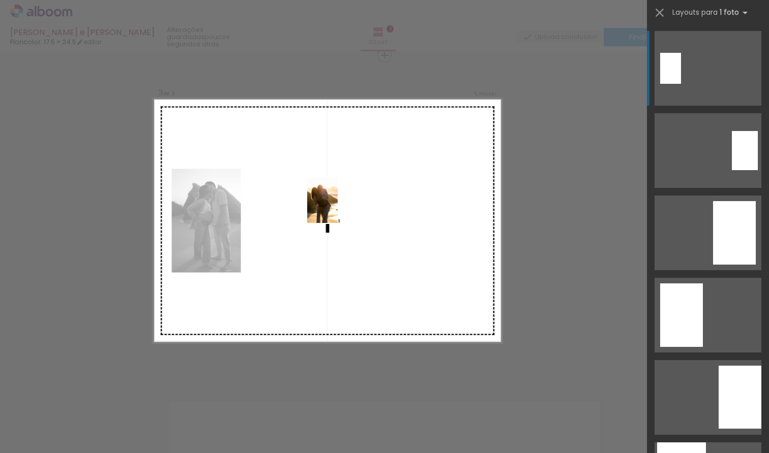
drag, startPoint x: 248, startPoint y: 431, endPoint x: 338, endPoint y: 206, distance: 241.5
click at [338, 206] on quentale-workspace at bounding box center [384, 226] width 769 height 453
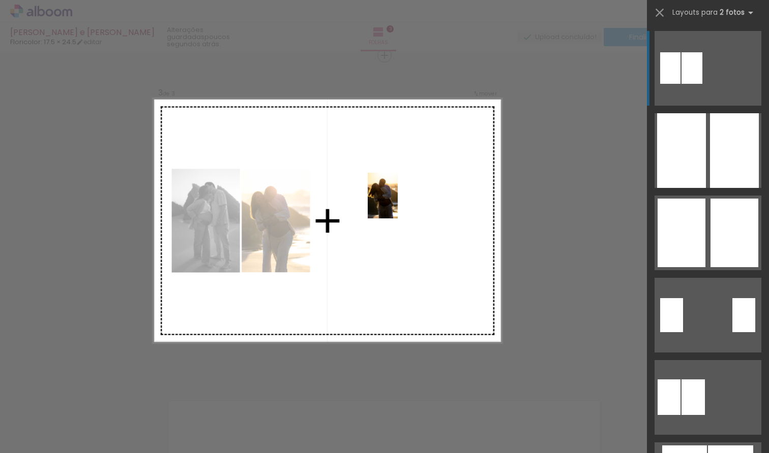
drag, startPoint x: 191, startPoint y: 431, endPoint x: 400, endPoint y: 203, distance: 309.0
click at [400, 203] on quentale-workspace at bounding box center [384, 226] width 769 height 453
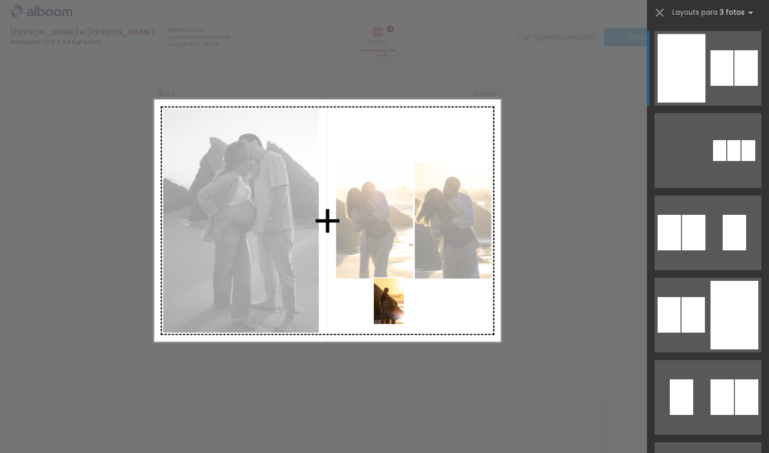
drag, startPoint x: 80, startPoint y: 423, endPoint x: 404, endPoint y: 308, distance: 344.4
click at [404, 308] on quentale-workspace at bounding box center [384, 226] width 769 height 453
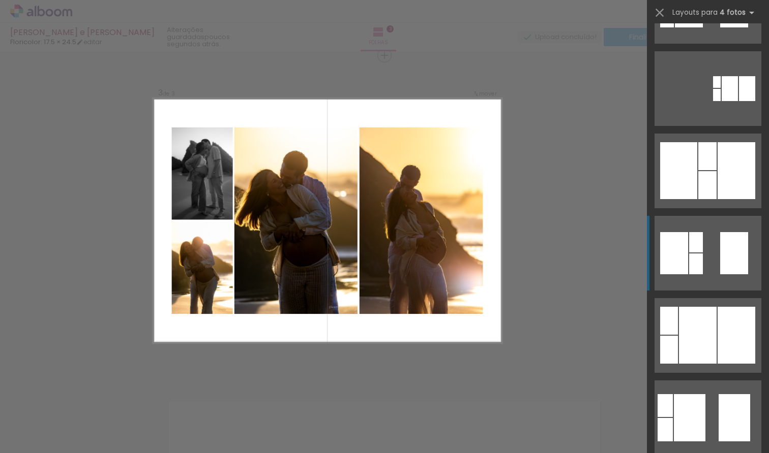
scroll to position [228, 0]
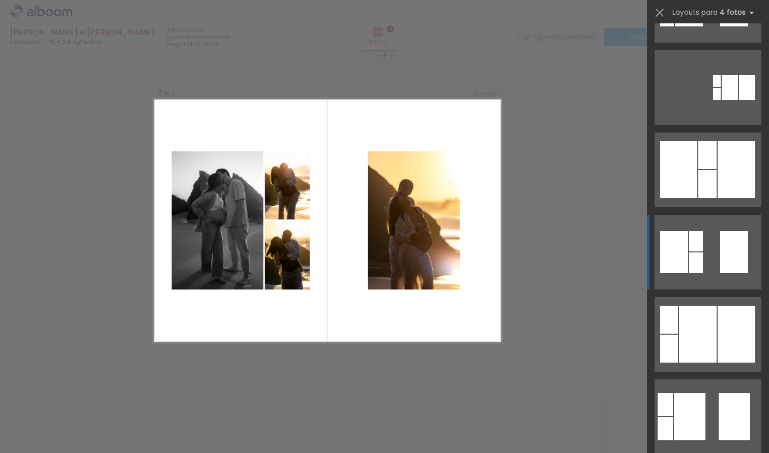
click at [684, 259] on quentale-layouter at bounding box center [707, 252] width 107 height 75
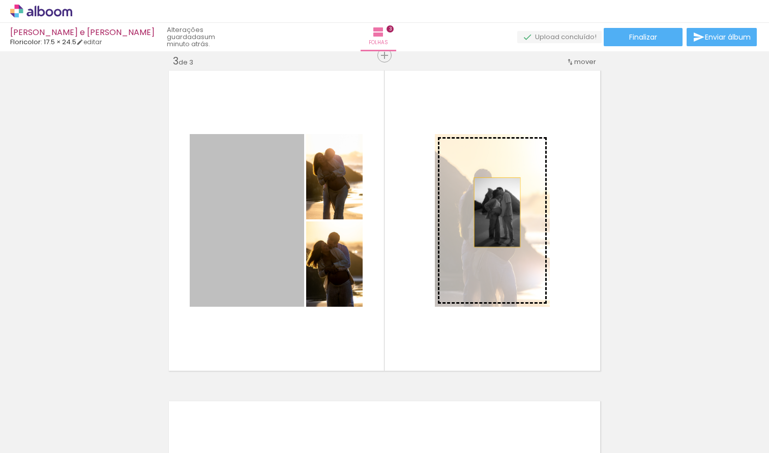
drag, startPoint x: 248, startPoint y: 238, endPoint x: 498, endPoint y: 213, distance: 251.9
click at [0, 0] on slot at bounding box center [0, 0] width 0 height 0
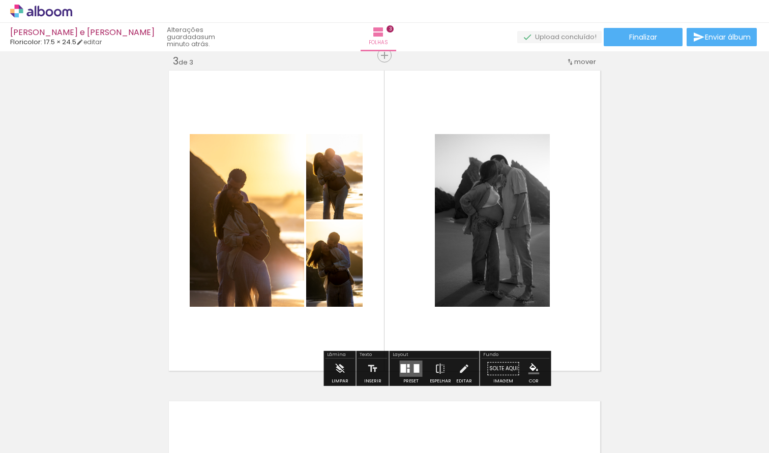
click at [460, 372] on iron-icon at bounding box center [463, 369] width 11 height 20
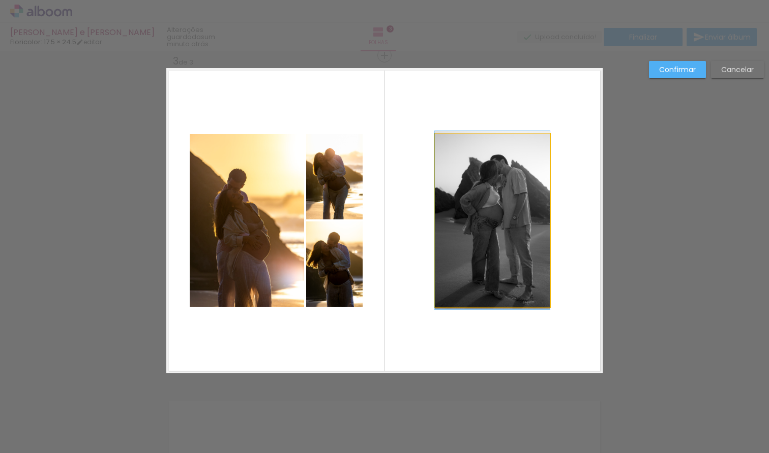
click at [523, 278] on quentale-photo at bounding box center [492, 220] width 115 height 173
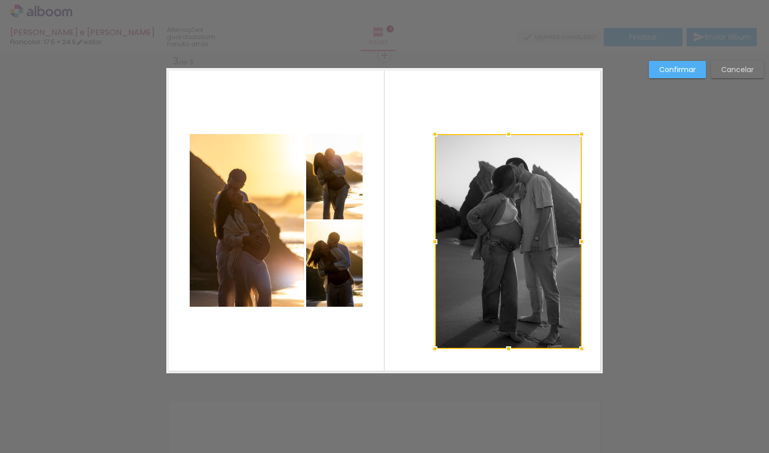
drag, startPoint x: 547, startPoint y: 306, endPoint x: 557, endPoint y: 329, distance: 25.5
click at [578, 348] on div at bounding box center [581, 349] width 20 height 20
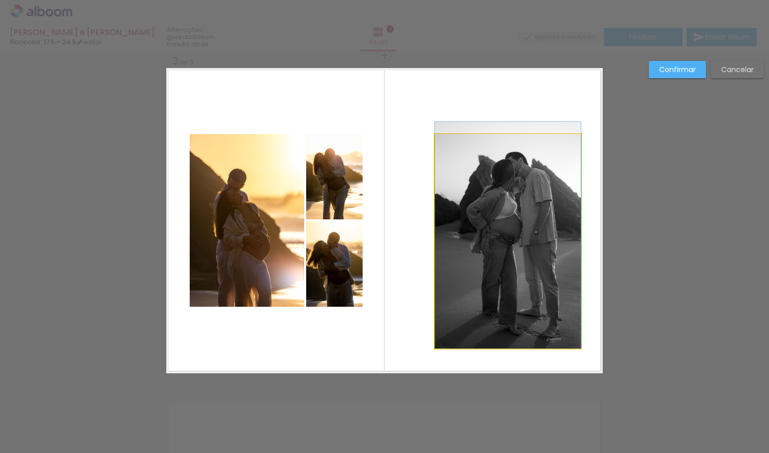
drag, startPoint x: 519, startPoint y: 292, endPoint x: 498, endPoint y: 263, distance: 35.6
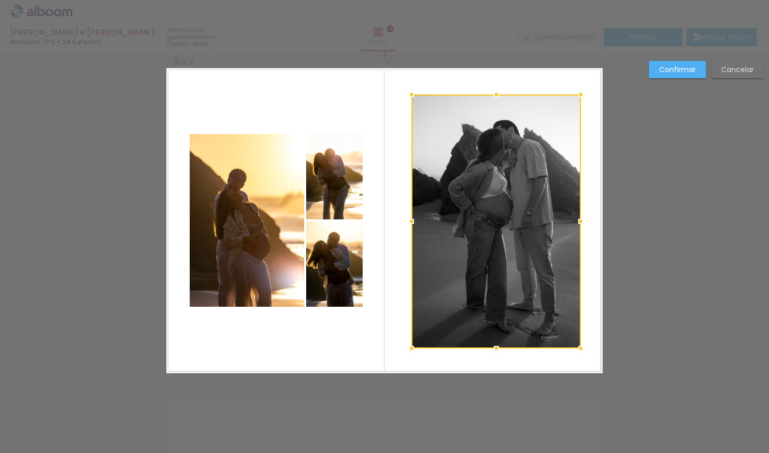
drag, startPoint x: 429, startPoint y: 134, endPoint x: 406, endPoint y: 97, distance: 43.9
click at [406, 96] on div at bounding box center [411, 94] width 20 height 20
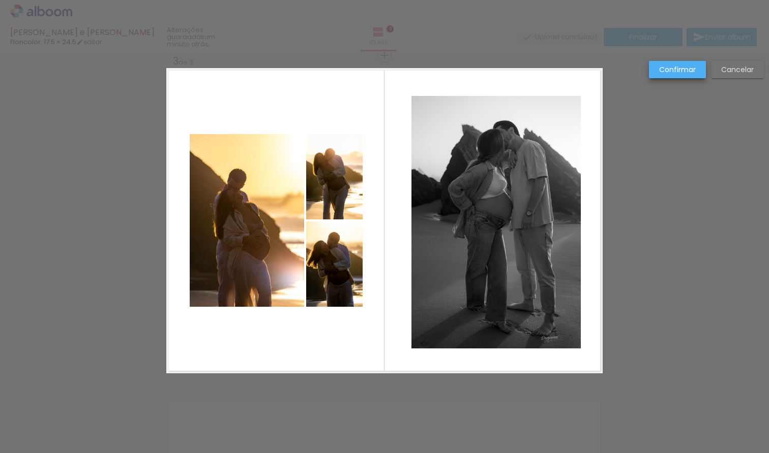
click at [0, 0] on slot "Confirmar" at bounding box center [0, 0] width 0 height 0
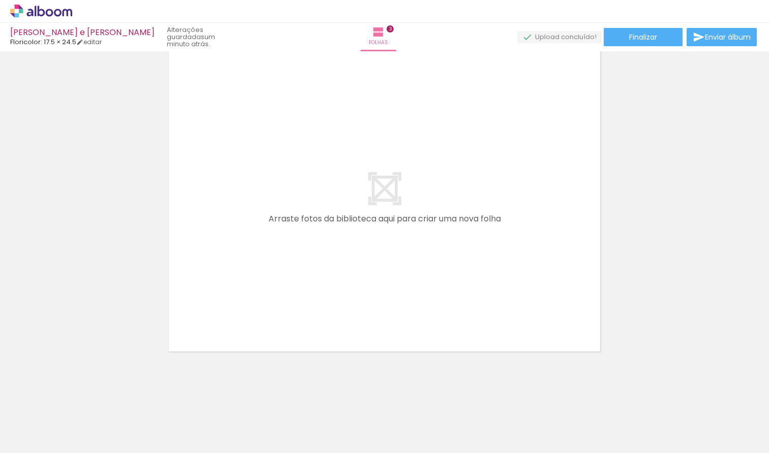
scroll to position [1024, 0]
click at [383, 191] on quentale-layouter at bounding box center [384, 201] width 436 height 305
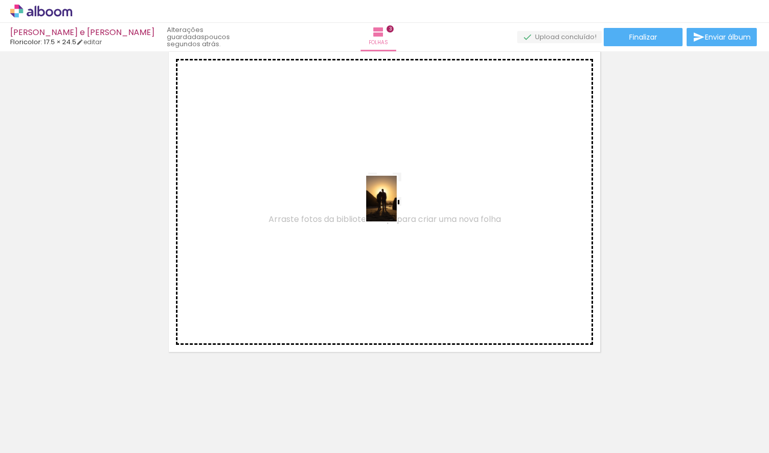
drag, startPoint x: 284, startPoint y: 410, endPoint x: 396, endPoint y: 206, distance: 233.4
click at [396, 206] on quentale-workspace at bounding box center [384, 226] width 769 height 453
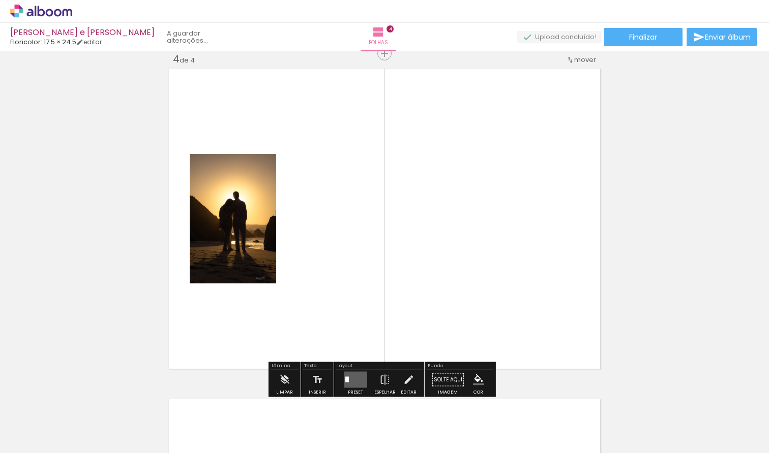
scroll to position [1005, 0]
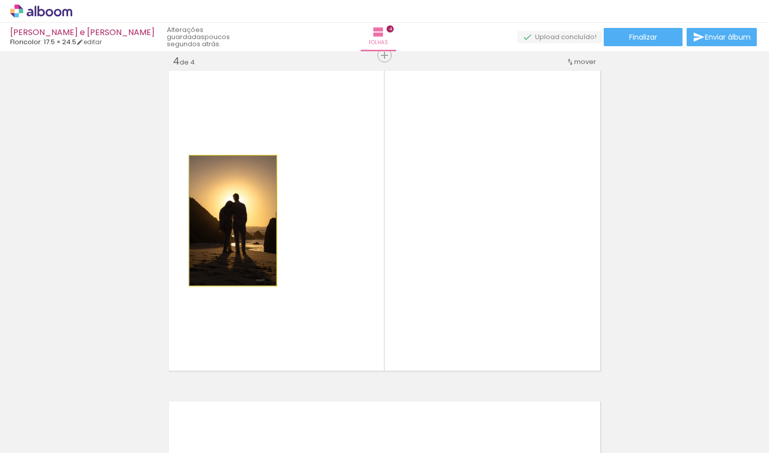
drag, startPoint x: 253, startPoint y: 255, endPoint x: 250, endPoint y: 218, distance: 37.2
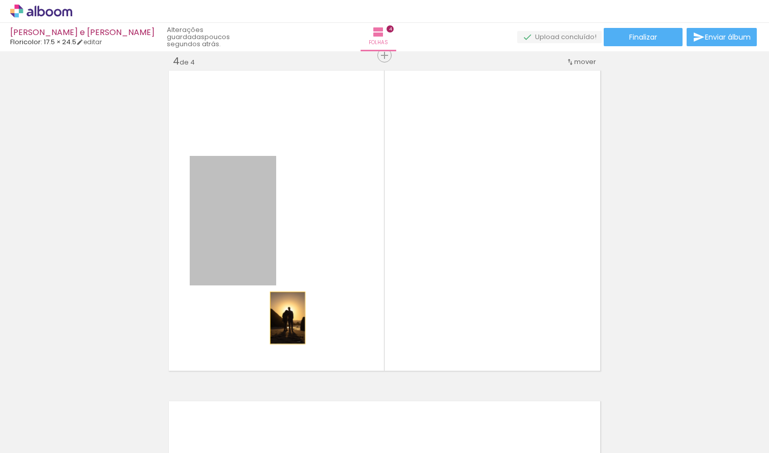
drag, startPoint x: 321, startPoint y: 286, endPoint x: 284, endPoint y: 313, distance: 45.6
click at [285, 316] on quentale-layouter at bounding box center [384, 220] width 436 height 305
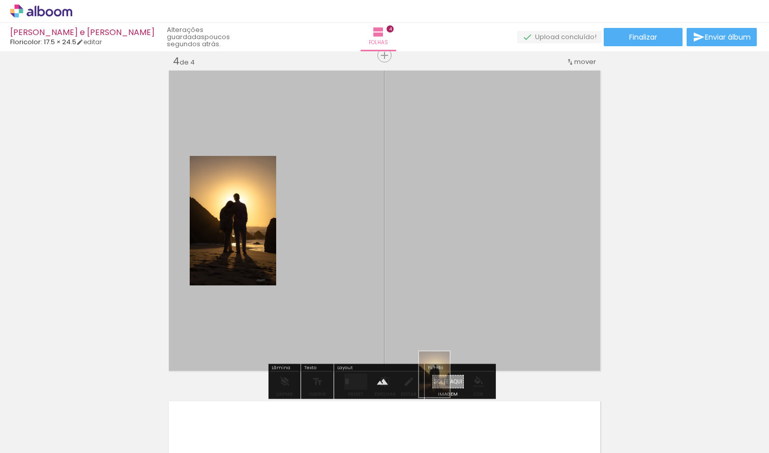
drag, startPoint x: 274, startPoint y: 432, endPoint x: 450, endPoint y: 381, distance: 183.6
click at [450, 381] on quentale-workspace at bounding box center [384, 226] width 769 height 453
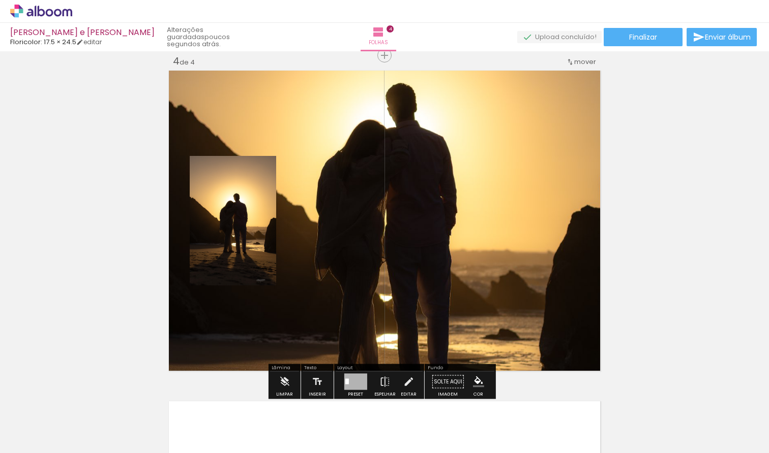
click at [451, 213] on quentale-layouter at bounding box center [384, 220] width 436 height 305
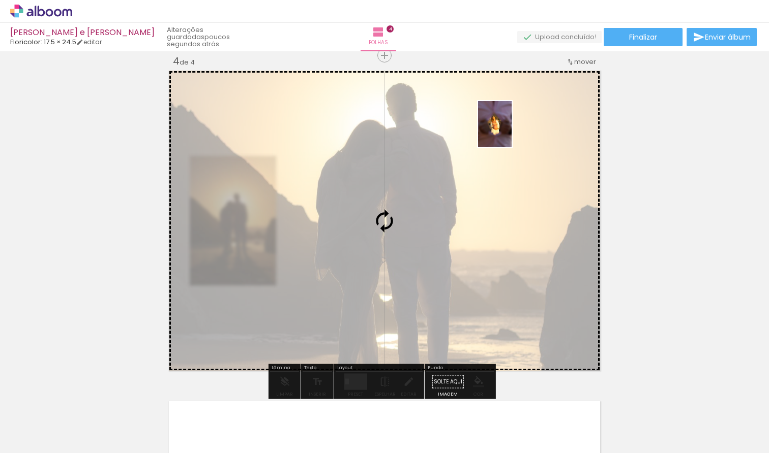
drag, startPoint x: 105, startPoint y: 431, endPoint x: 507, endPoint y: 130, distance: 501.8
click at [507, 130] on quentale-workspace at bounding box center [384, 226] width 769 height 453
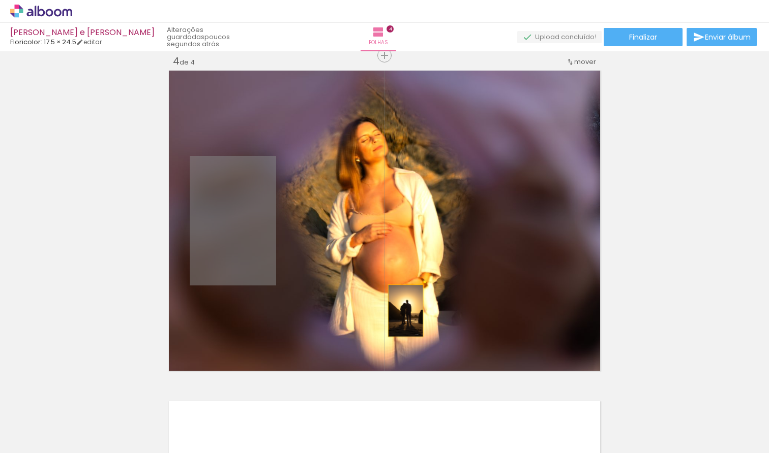
drag, startPoint x: 235, startPoint y: 236, endPoint x: 286, endPoint y: 273, distance: 63.0
click at [282, 280] on quentale-layouter at bounding box center [384, 220] width 436 height 305
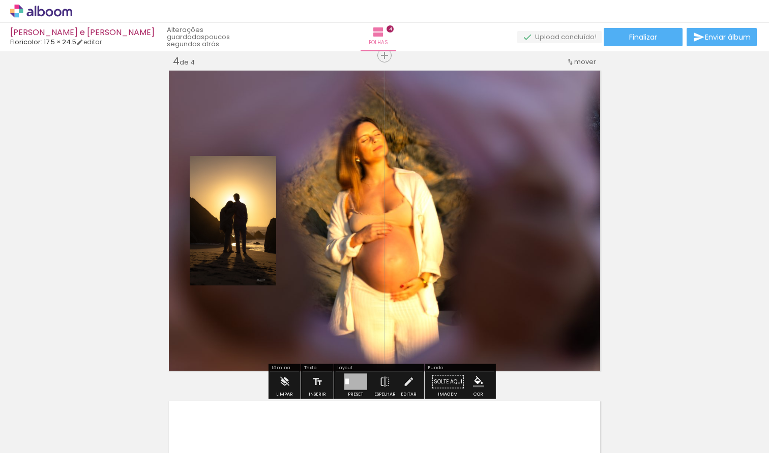
drag, startPoint x: 406, startPoint y: 294, endPoint x: 409, endPoint y: 326, distance: 32.2
click at [408, 312] on quentale-layouter at bounding box center [384, 220] width 436 height 305
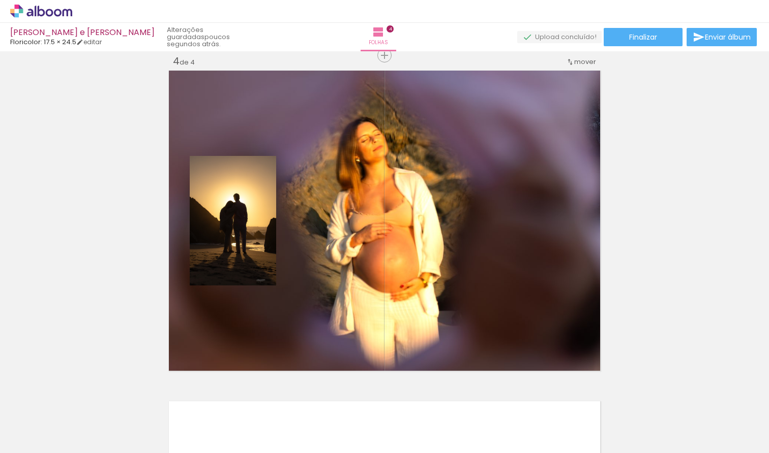
scroll to position [0, 519]
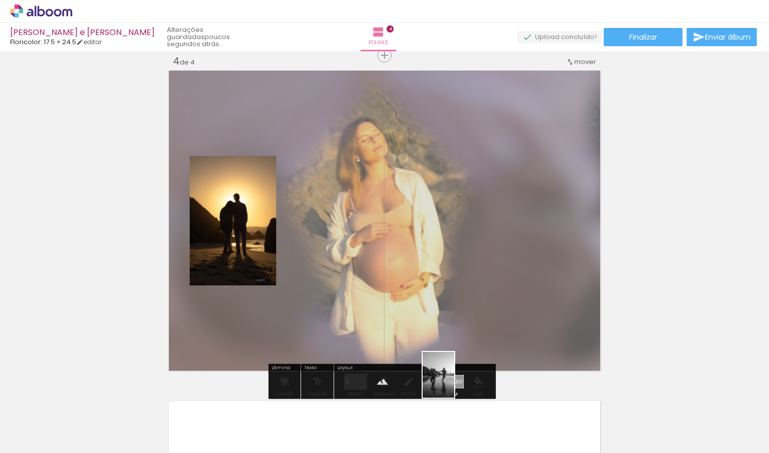
drag, startPoint x: 496, startPoint y: 430, endPoint x: 454, endPoint y: 383, distance: 63.0
click at [453, 383] on quentale-workspace at bounding box center [384, 226] width 769 height 453
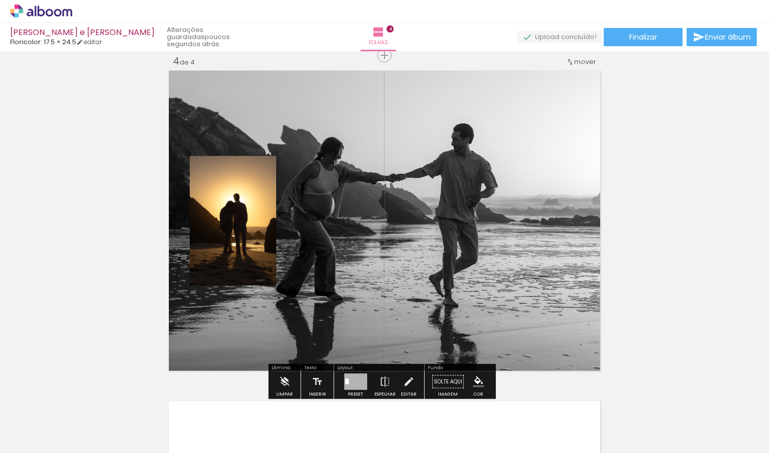
scroll to position [0, 0]
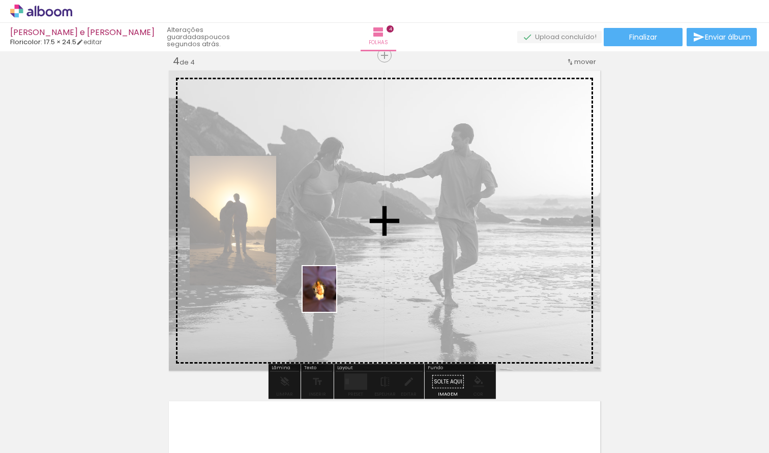
drag, startPoint x: 100, startPoint y: 426, endPoint x: 404, endPoint y: 266, distance: 343.6
click at [404, 266] on quentale-workspace at bounding box center [384, 226] width 769 height 453
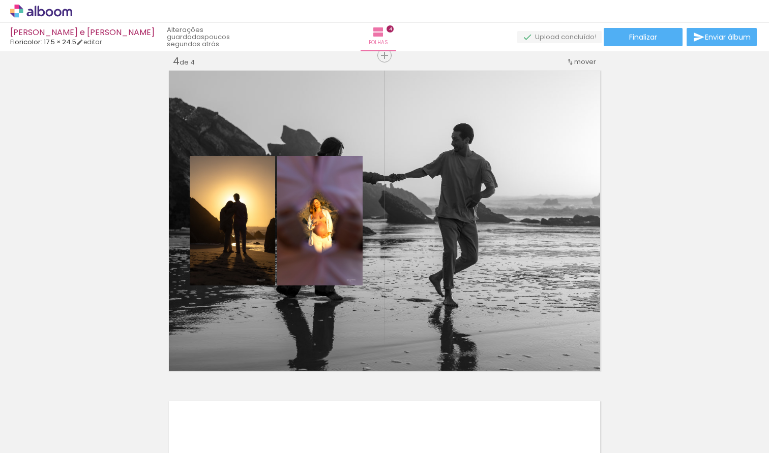
scroll to position [0, 959]
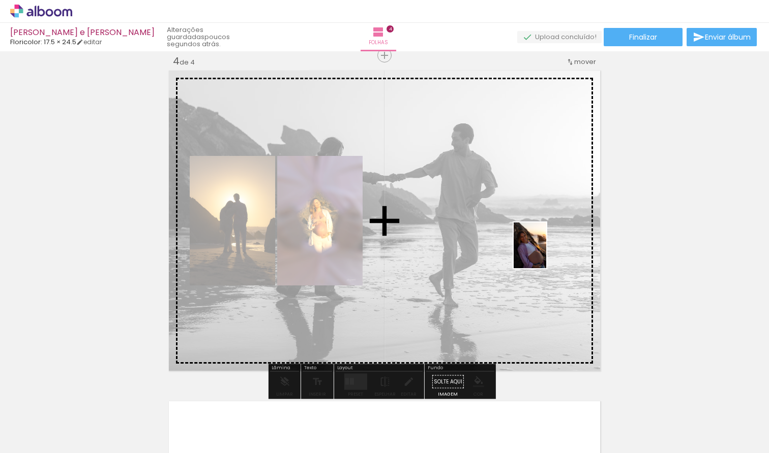
drag, startPoint x: 569, startPoint y: 429, endPoint x: 529, endPoint y: 237, distance: 196.3
click at [529, 237] on quentale-workspace at bounding box center [384, 226] width 769 height 453
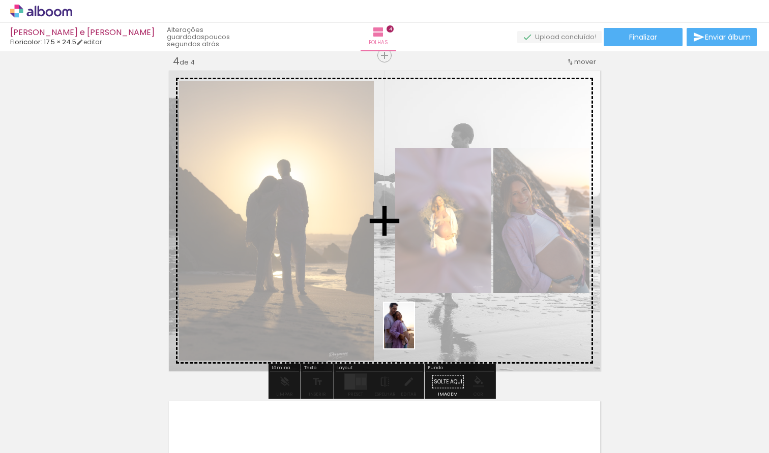
drag, startPoint x: 681, startPoint y: 424, endPoint x: 409, endPoint y: 329, distance: 288.1
click at [409, 329] on quentale-workspace at bounding box center [384, 226] width 769 height 453
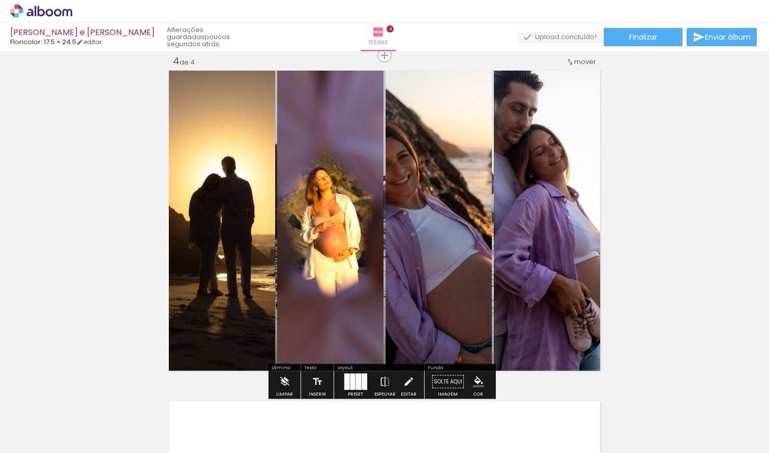
click at [429, 250] on quentale-photo at bounding box center [438, 220] width 106 height 305
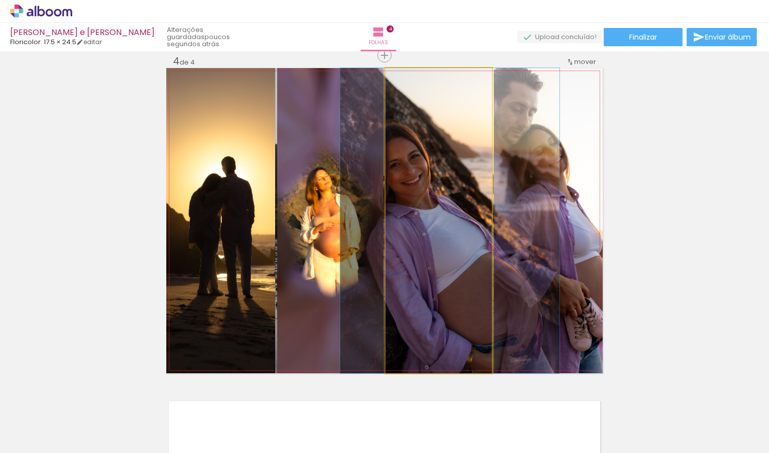
drag, startPoint x: 432, startPoint y: 254, endPoint x: 439, endPoint y: 260, distance: 10.1
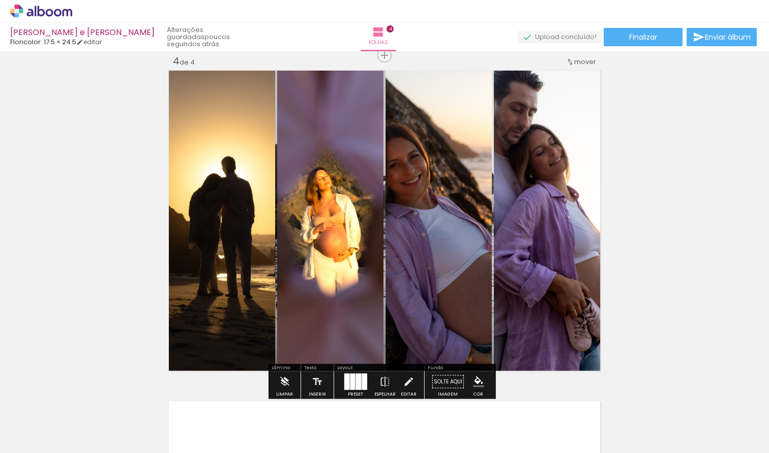
click at [356, 379] on div at bounding box center [357, 382] width 5 height 16
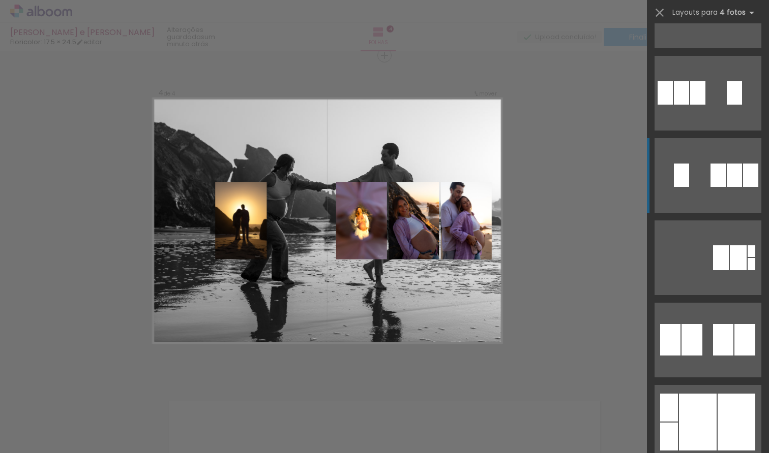
scroll to position [2777, 0]
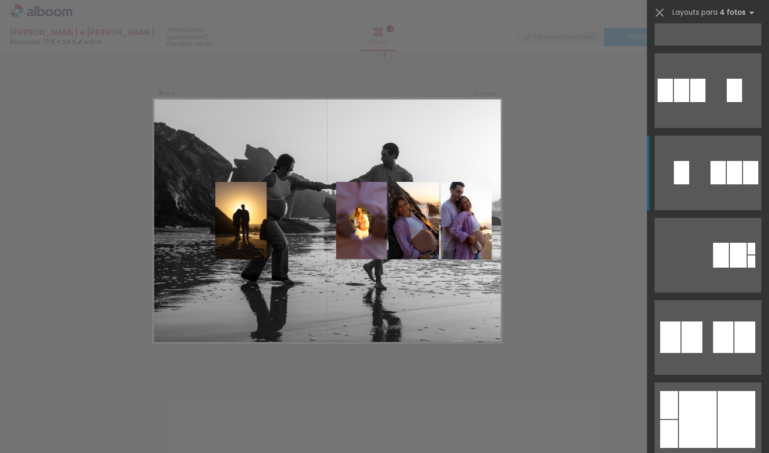
click at [722, 176] on quentale-layouter at bounding box center [707, 173] width 107 height 75
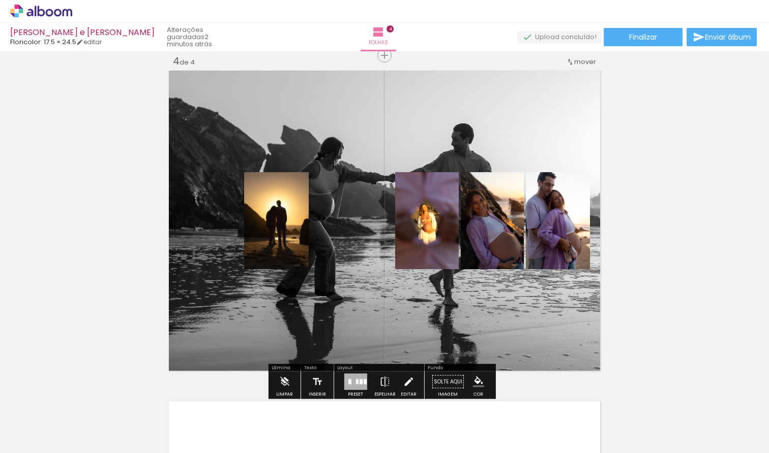
click at [405, 381] on iron-icon at bounding box center [408, 382] width 11 height 20
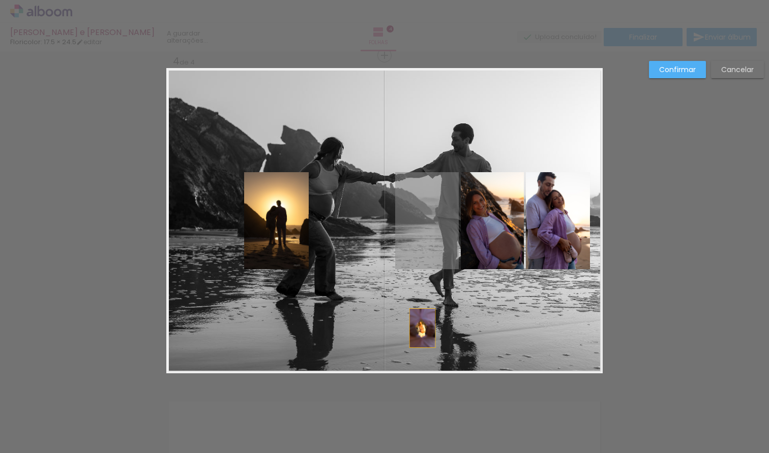
drag, startPoint x: 419, startPoint y: 234, endPoint x: 419, endPoint y: 331, distance: 97.1
click at [419, 331] on album-spread "4 de 4" at bounding box center [384, 220] width 436 height 305
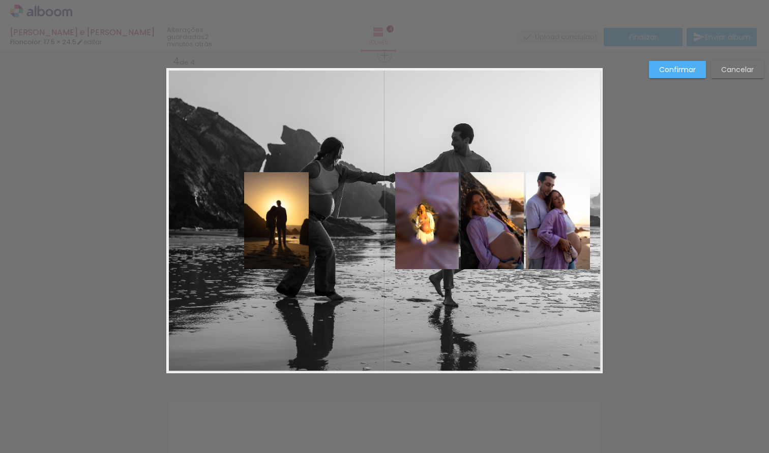
click at [437, 249] on quentale-photo at bounding box center [427, 220] width 64 height 97
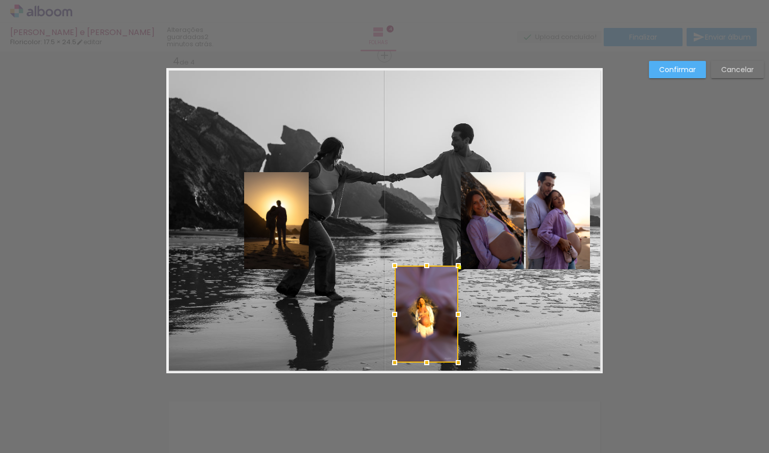
drag, startPoint x: 426, startPoint y: 220, endPoint x: 420, endPoint y: 312, distance: 92.2
click at [420, 312] on div at bounding box center [426, 314] width 64 height 97
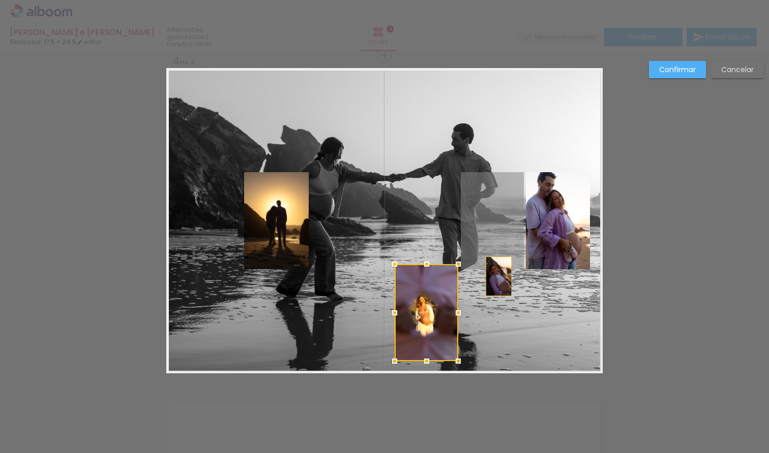
drag, startPoint x: 488, startPoint y: 227, endPoint x: 492, endPoint y: 273, distance: 46.9
click at [492, 276] on quentale-layouter at bounding box center [384, 220] width 436 height 305
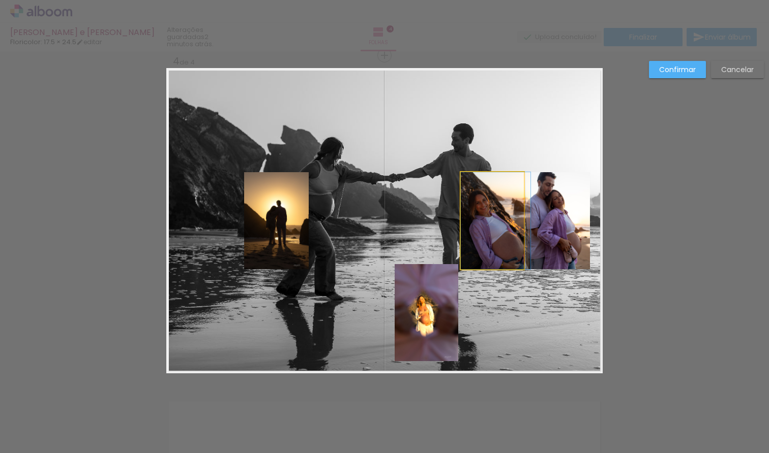
drag, startPoint x: 483, startPoint y: 214, endPoint x: 486, endPoint y: 230, distance: 16.7
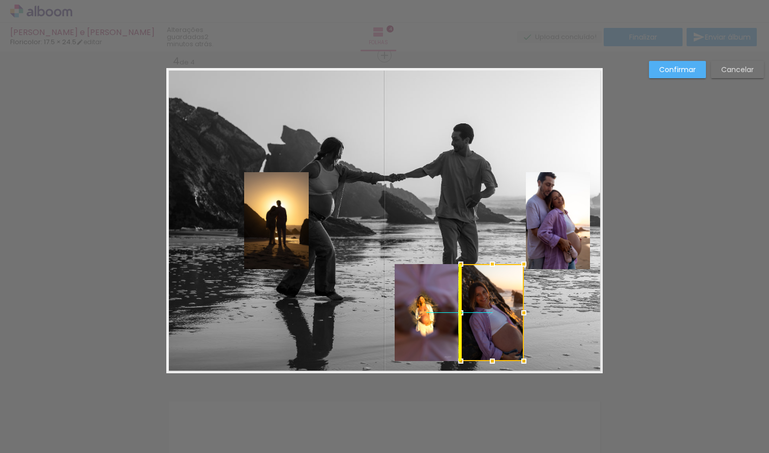
drag, startPoint x: 491, startPoint y: 219, endPoint x: 493, endPoint y: 302, distance: 83.4
click at [488, 309] on div at bounding box center [492, 312] width 63 height 97
drag, startPoint x: 550, startPoint y: 216, endPoint x: 550, endPoint y: 230, distance: 14.2
drag, startPoint x: 555, startPoint y: 216, endPoint x: 557, endPoint y: 310, distance: 94.1
click at [557, 310] on div at bounding box center [558, 311] width 64 height 97
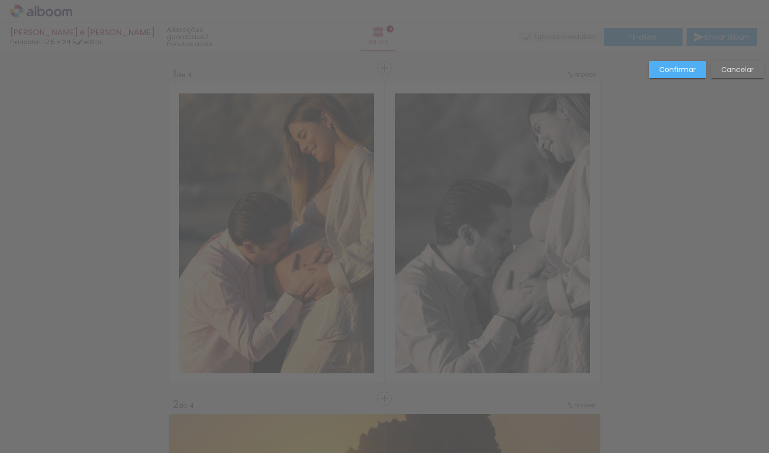
scroll to position [0, 959]
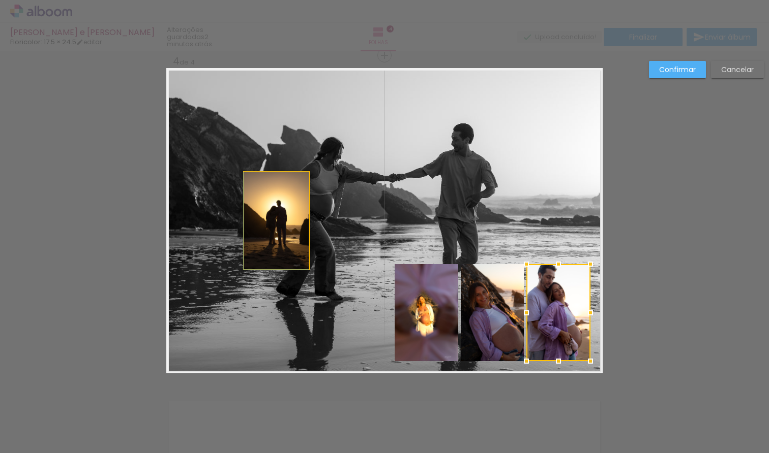
drag, startPoint x: 275, startPoint y: 224, endPoint x: 251, endPoint y: 264, distance: 47.2
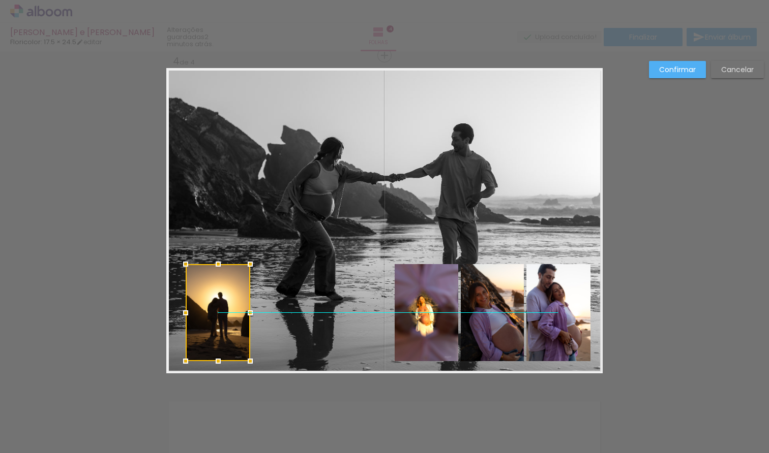
drag, startPoint x: 277, startPoint y: 219, endPoint x: 223, endPoint y: 308, distance: 103.7
click at [219, 309] on div at bounding box center [218, 312] width 65 height 97
click at [0, 0] on slot "Confirmar" at bounding box center [0, 0] width 0 height 0
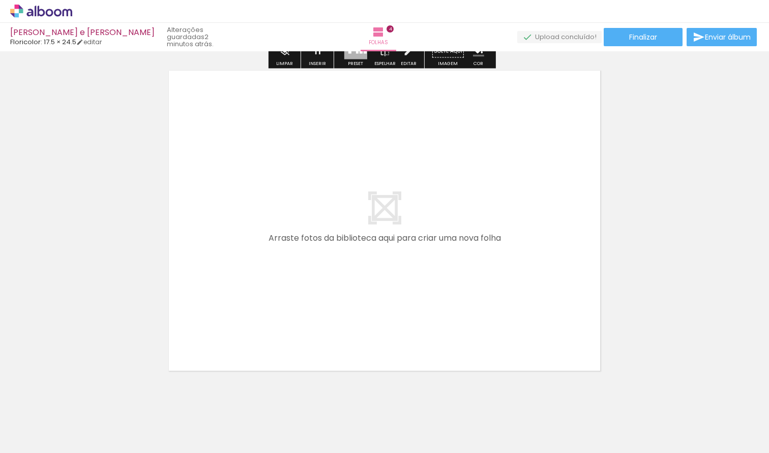
scroll to position [1347, 0]
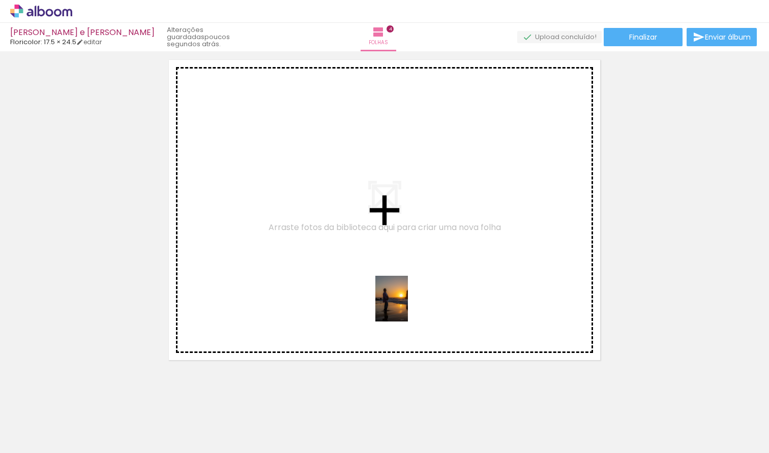
drag, startPoint x: 456, startPoint y: 425, endPoint x: 406, endPoint y: 307, distance: 129.3
click at [406, 307] on quentale-workspace at bounding box center [384, 226] width 769 height 453
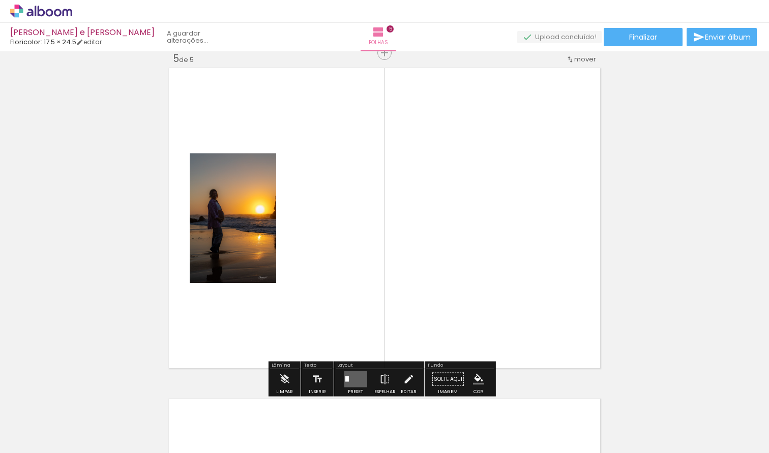
scroll to position [1336, 0]
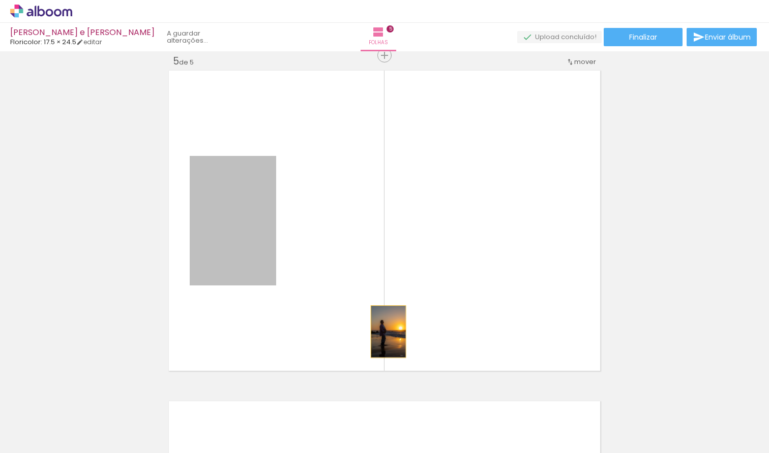
drag, startPoint x: 231, startPoint y: 246, endPoint x: 305, endPoint y: 283, distance: 82.7
click at [303, 285] on quentale-layouter at bounding box center [384, 220] width 436 height 305
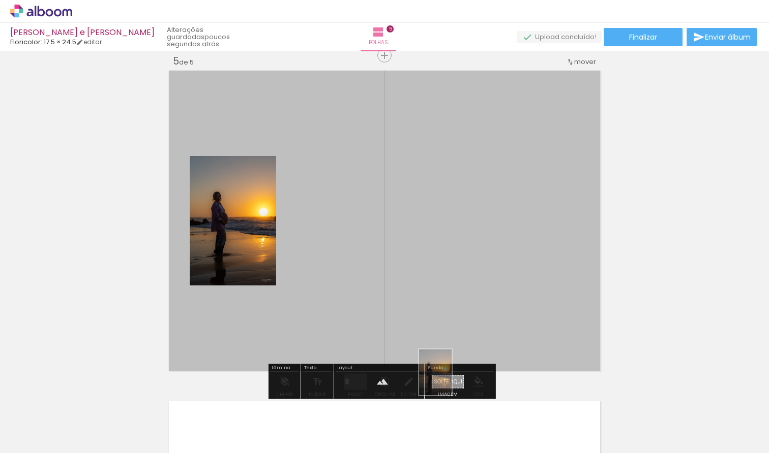
drag, startPoint x: 454, startPoint y: 426, endPoint x: 449, endPoint y: 380, distance: 46.0
click at [449, 380] on quentale-workspace at bounding box center [384, 226] width 769 height 453
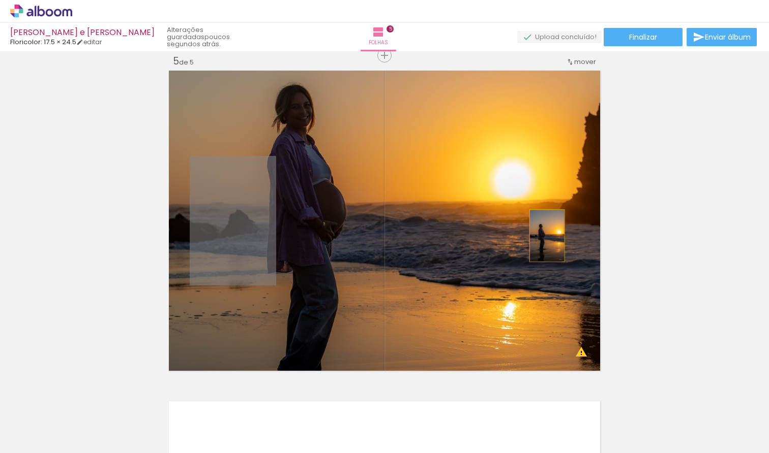
drag, startPoint x: 229, startPoint y: 228, endPoint x: 549, endPoint y: 234, distance: 320.3
click at [545, 234] on quentale-layouter at bounding box center [384, 220] width 436 height 305
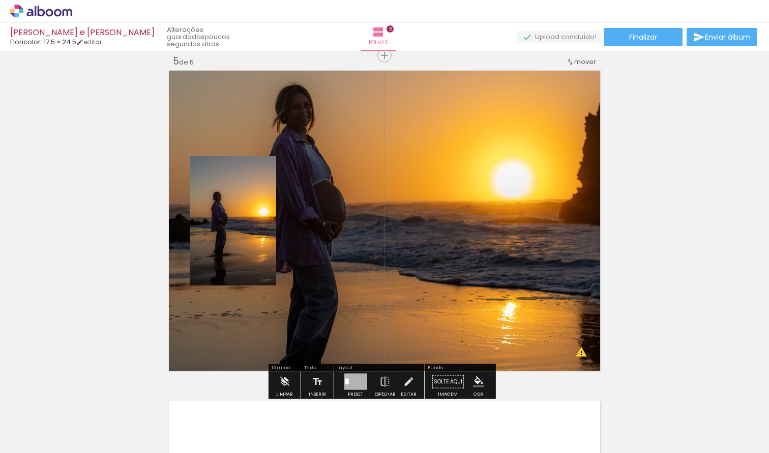
click at [233, 243] on quentale-photo at bounding box center [233, 221] width 86 height 130
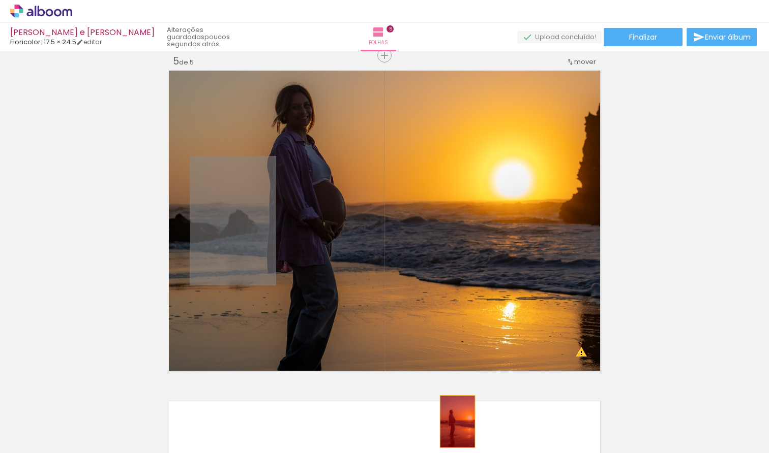
drag, startPoint x: 228, startPoint y: 237, endPoint x: 454, endPoint y: 421, distance: 291.3
click at [454, 421] on quentale-workspace at bounding box center [384, 226] width 769 height 453
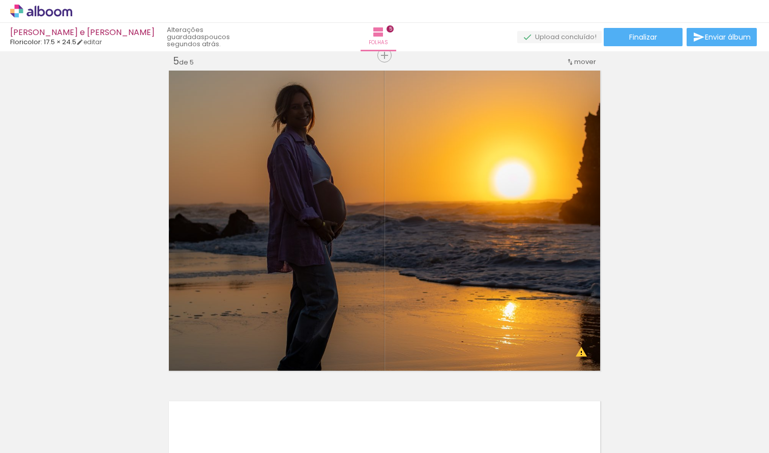
scroll to position [0, 0]
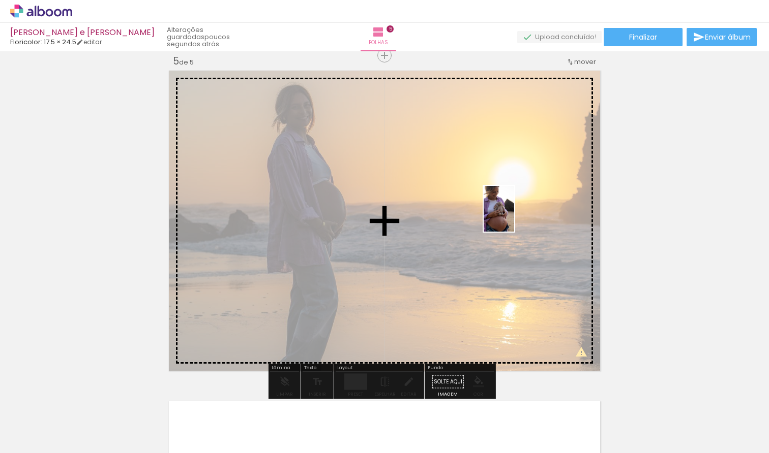
drag, startPoint x: 736, startPoint y: 415, endPoint x: 514, endPoint y: 217, distance: 297.3
click at [514, 217] on quentale-workspace at bounding box center [384, 226] width 769 height 453
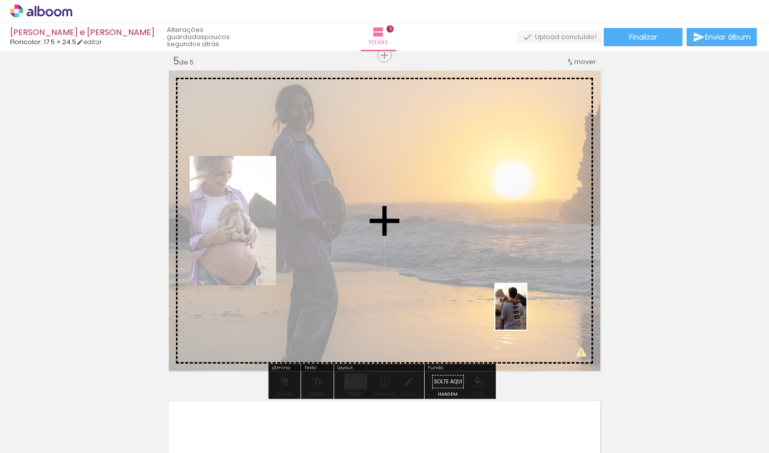
drag, startPoint x: 629, startPoint y: 437, endPoint x: 516, endPoint y: 313, distance: 167.7
click at [516, 313] on quentale-workspace at bounding box center [384, 226] width 769 height 453
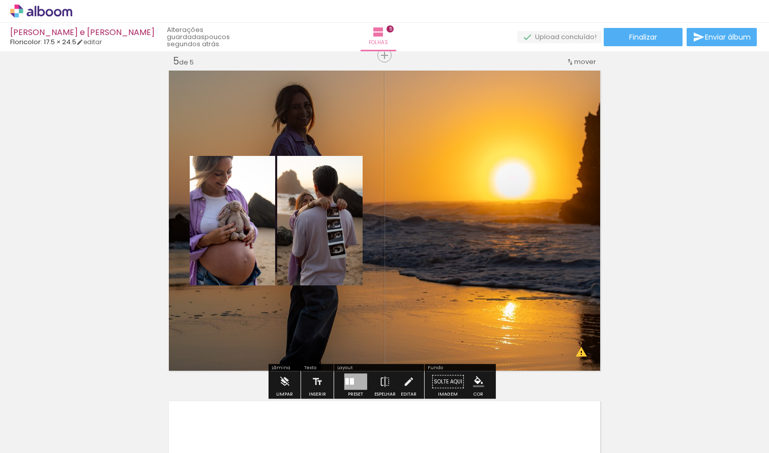
click at [349, 380] on div at bounding box center [351, 382] width 4 height 7
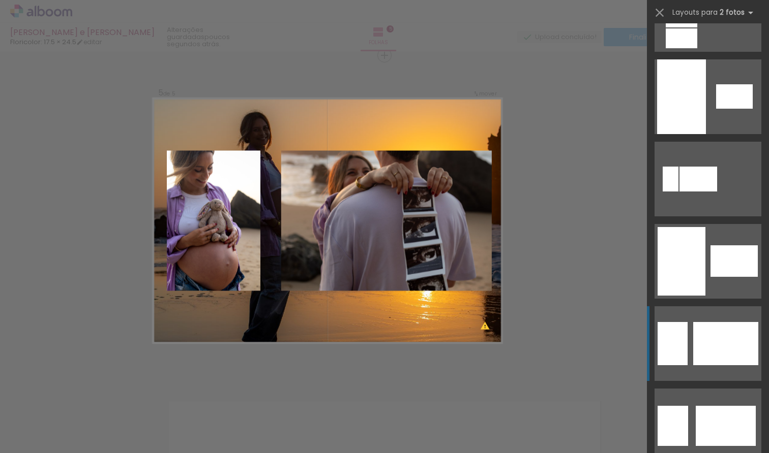
scroll to position [3021, 0]
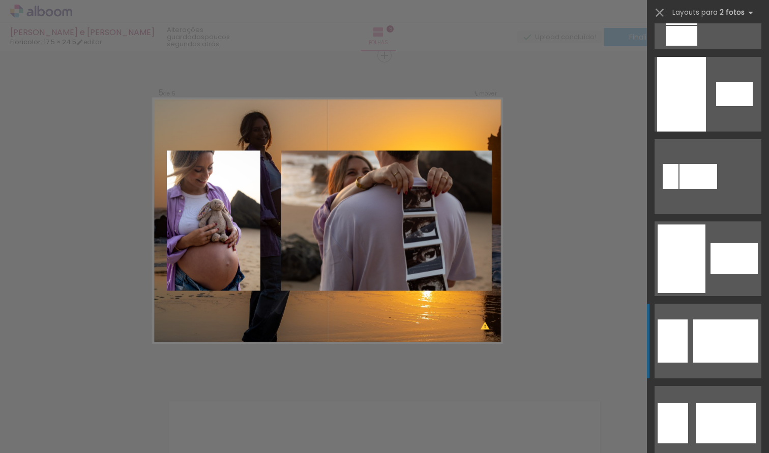
click at [699, 343] on div at bounding box center [725, 341] width 65 height 43
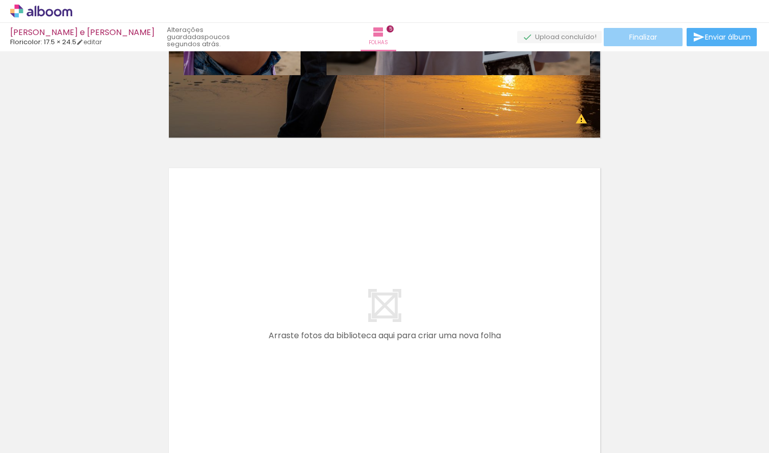
scroll to position [1569, 0]
click at [644, 44] on paper-button "Finalizar" at bounding box center [642, 37] width 79 height 18
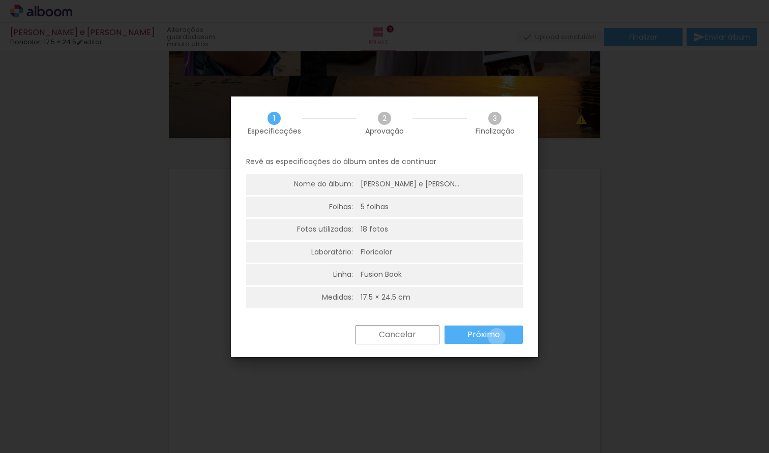
click at [0, 0] on slot "Próximo" at bounding box center [0, 0] width 0 height 0
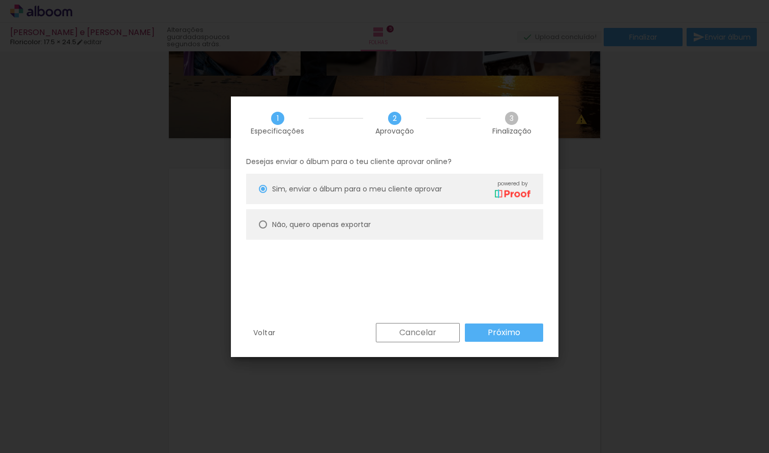
click at [263, 227] on div at bounding box center [263, 225] width 8 height 8
type paper-radio-button "on"
click at [0, 0] on slot "Próximo" at bounding box center [0, 0] width 0 height 0
type input "Alta, 300 DPI"
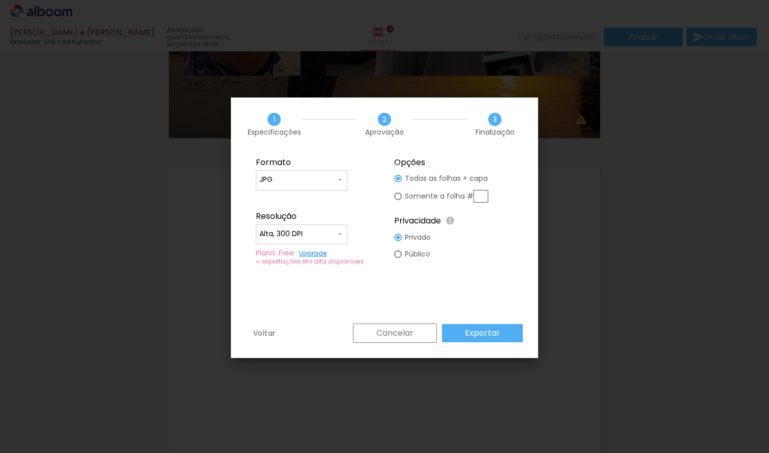
click at [0, 0] on slot "Exportar" at bounding box center [0, 0] width 0 height 0
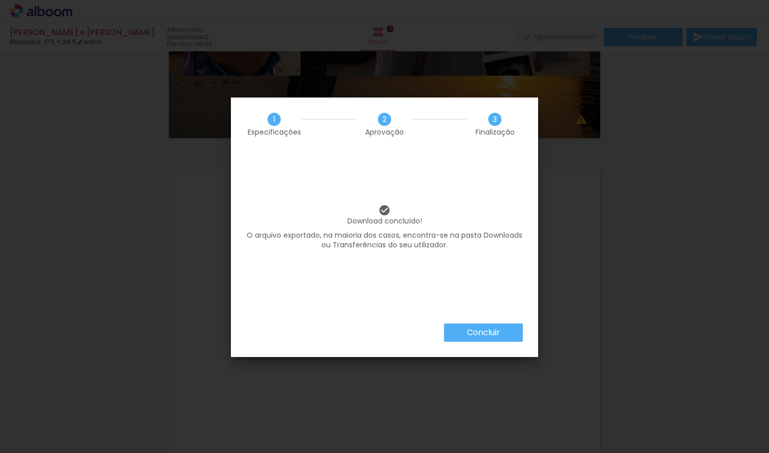
click at [0, 0] on slot "Concluir" at bounding box center [0, 0] width 0 height 0
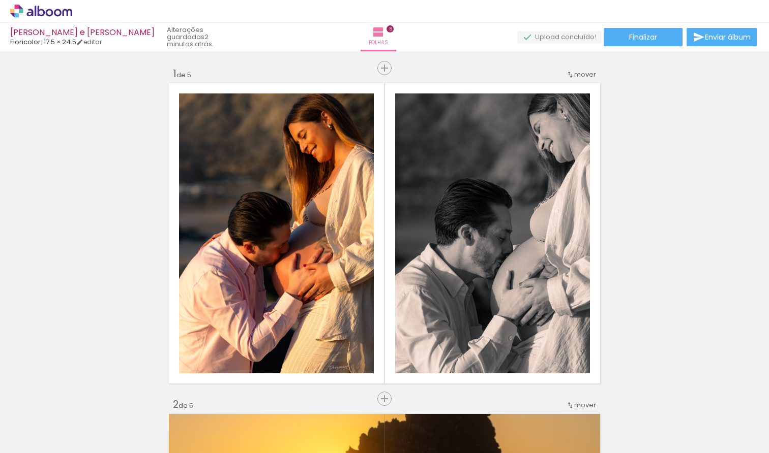
scroll to position [0, 0]
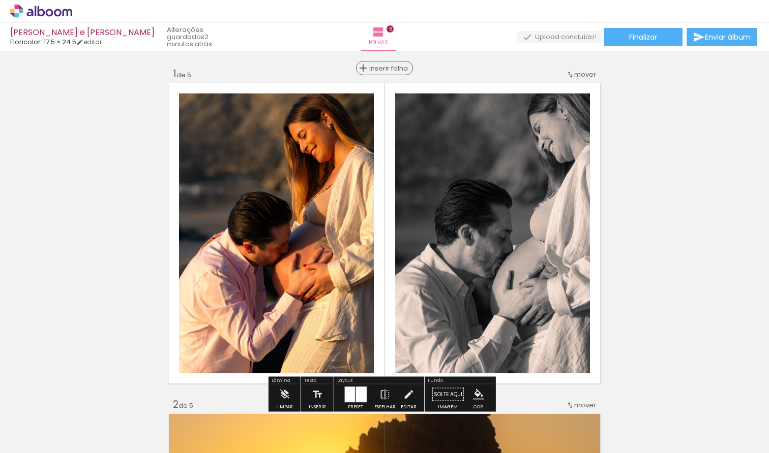
click at [380, 68] on span "Inserir folha" at bounding box center [389, 68] width 40 height 7
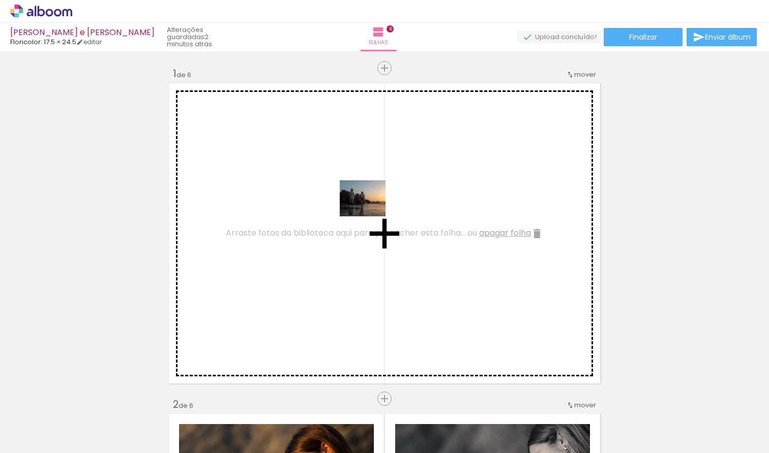
drag, startPoint x: 170, startPoint y: 428, endPoint x: 371, endPoint y: 211, distance: 295.7
click at [371, 211] on quentale-workspace at bounding box center [384, 226] width 769 height 453
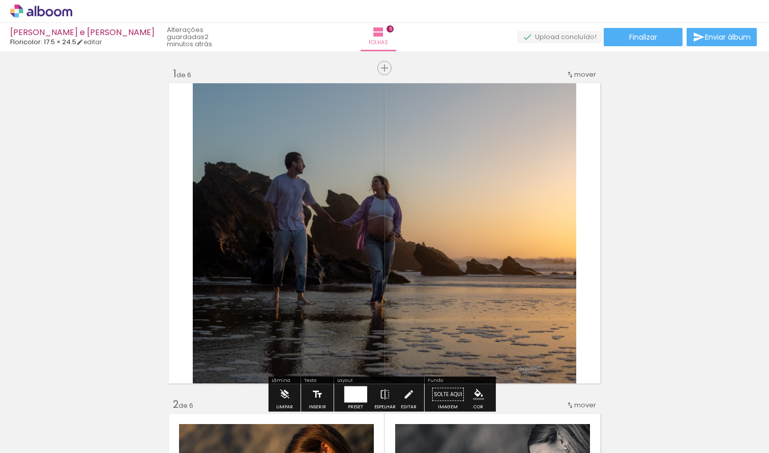
click at [315, 386] on iron-icon at bounding box center [317, 395] width 11 height 20
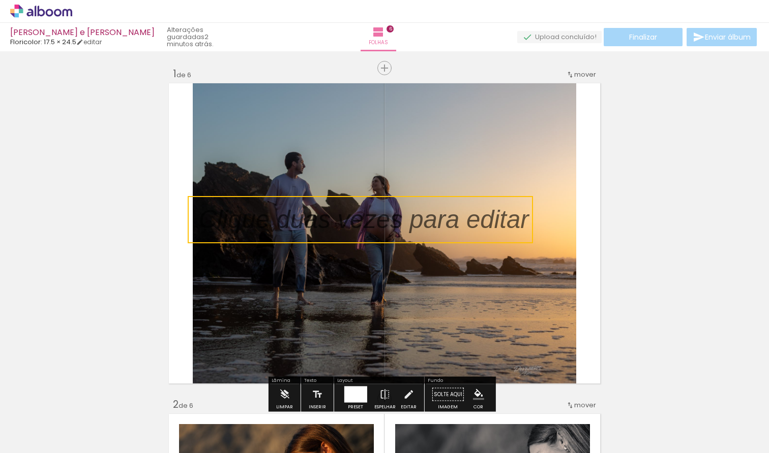
click at [374, 228] on quentale-selection at bounding box center [360, 219] width 345 height 47
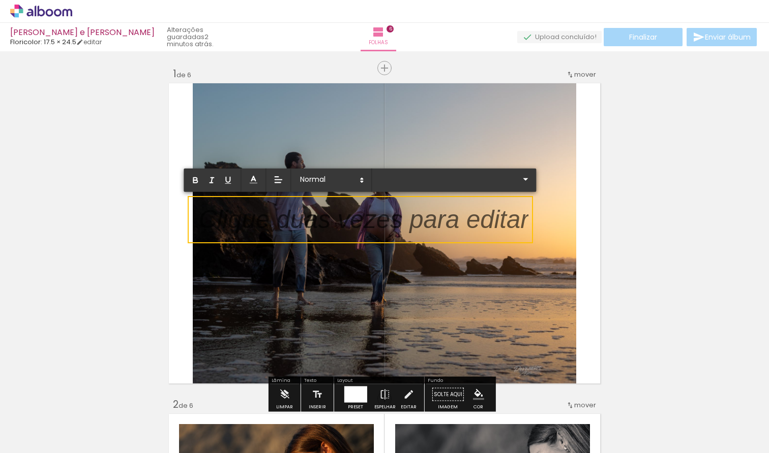
click at [374, 228] on p at bounding box center [363, 226] width 329 height 36
click at [311, 223] on p at bounding box center [363, 226] width 329 height 36
click at [313, 223] on p at bounding box center [363, 226] width 329 height 36
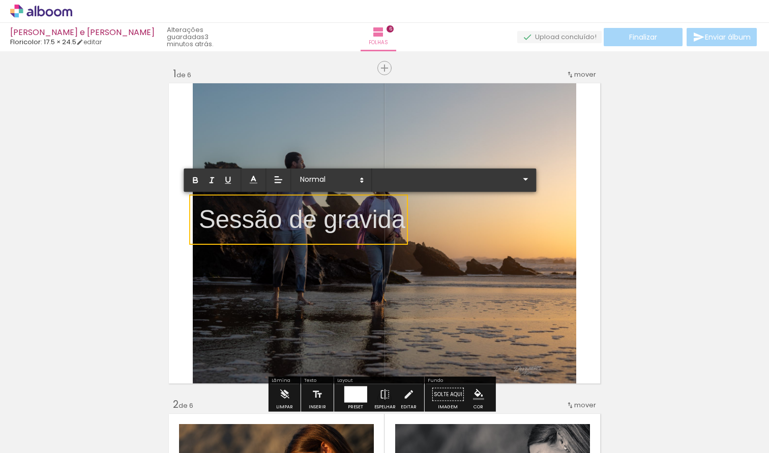
click at [425, 235] on quentale-layouter at bounding box center [384, 233] width 436 height 305
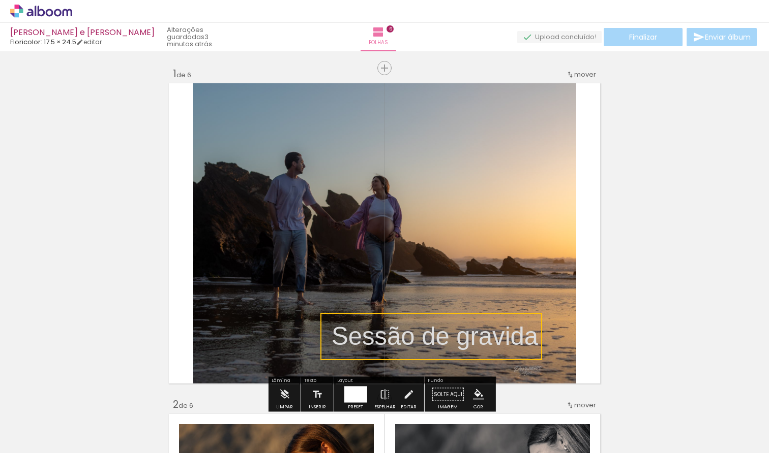
drag, startPoint x: 321, startPoint y: 226, endPoint x: 452, endPoint y: 342, distance: 175.0
click at [453, 343] on quentale-selection at bounding box center [431, 336] width 222 height 47
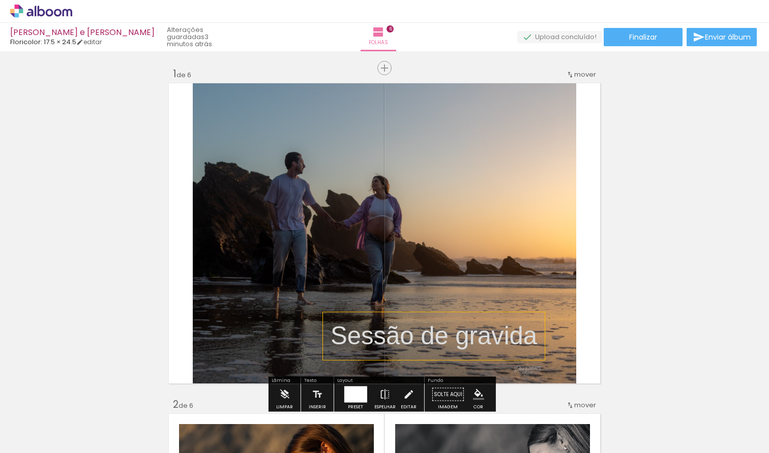
click at [457, 348] on p "Sessão de gravida" at bounding box center [433, 337] width 206 height 36
